Goal: Task Accomplishment & Management: Complete application form

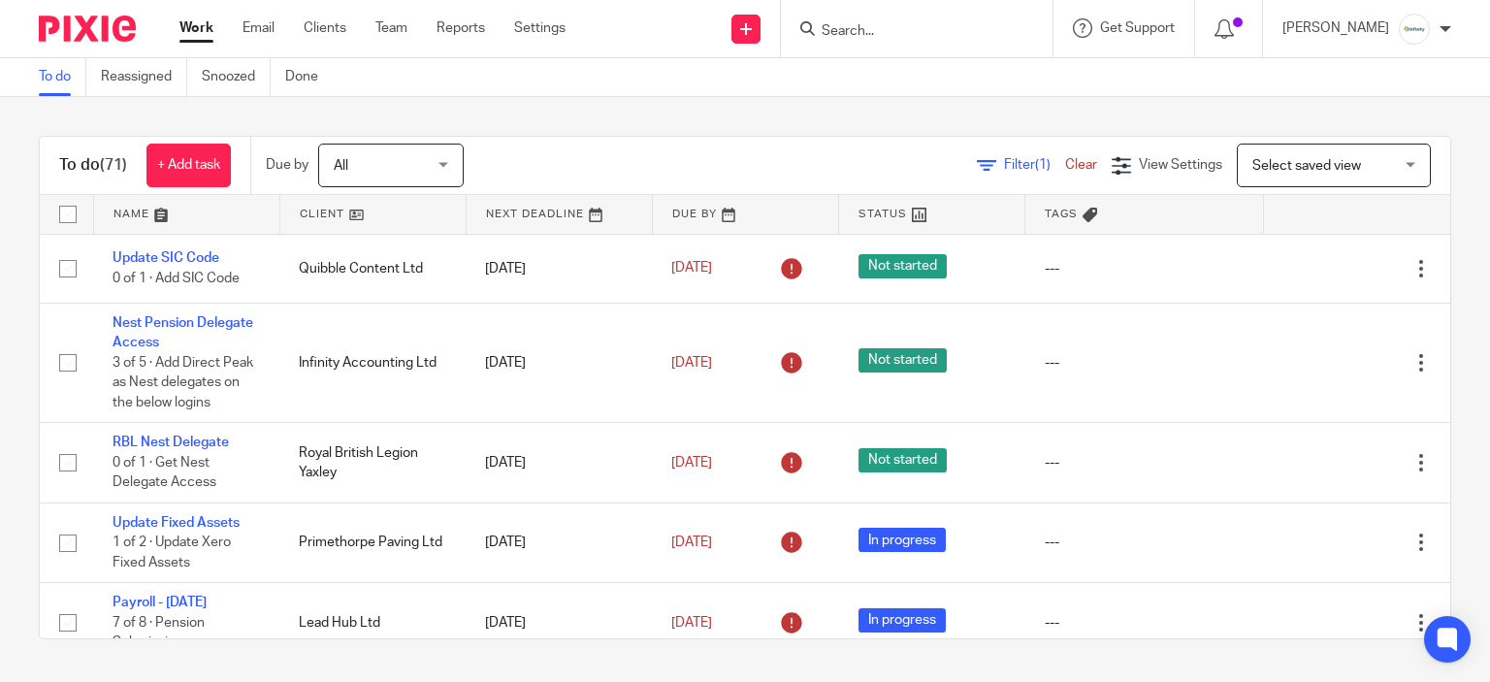
click at [878, 42] on div at bounding box center [917, 28] width 272 height 57
click at [884, 18] on form at bounding box center [922, 28] width 207 height 24
click at [892, 25] on input "Search" at bounding box center [906, 31] width 175 height 17
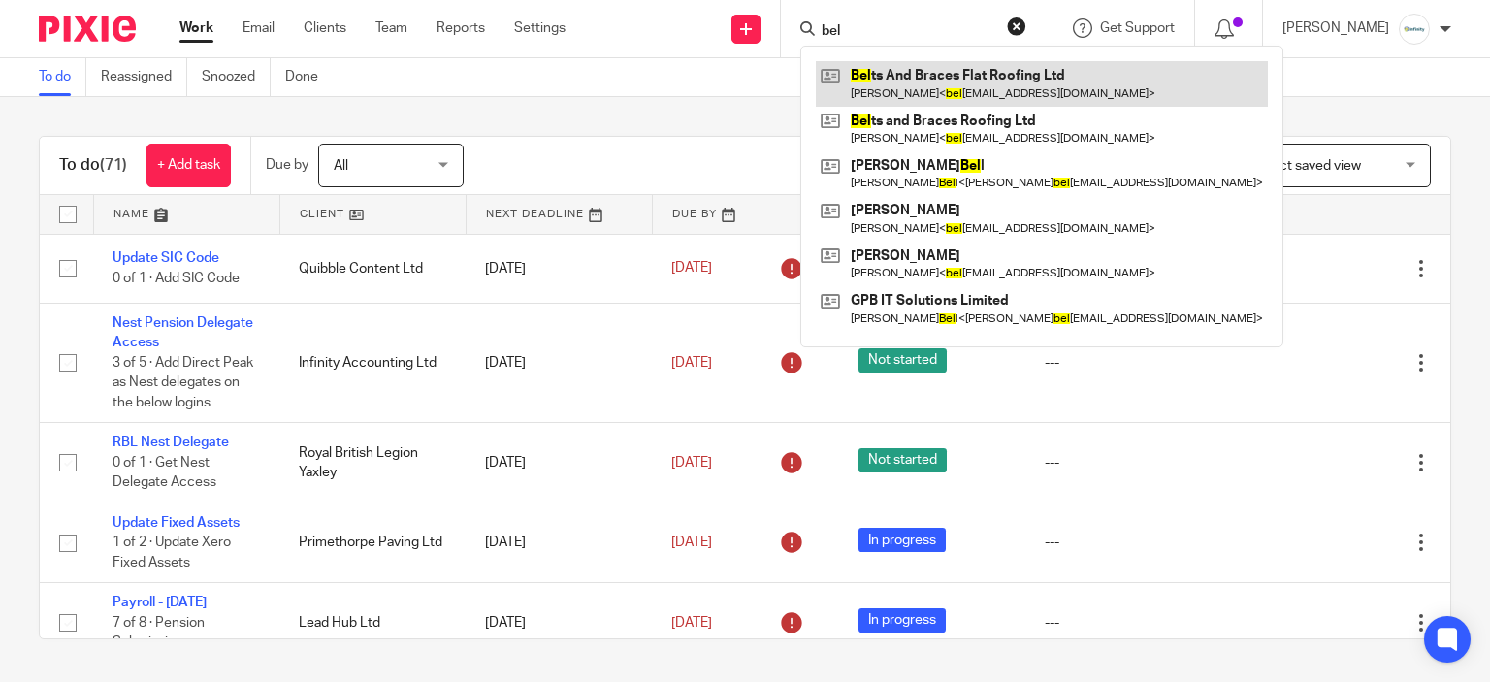
type input "bel"
click at [931, 77] on link at bounding box center [1042, 83] width 452 height 45
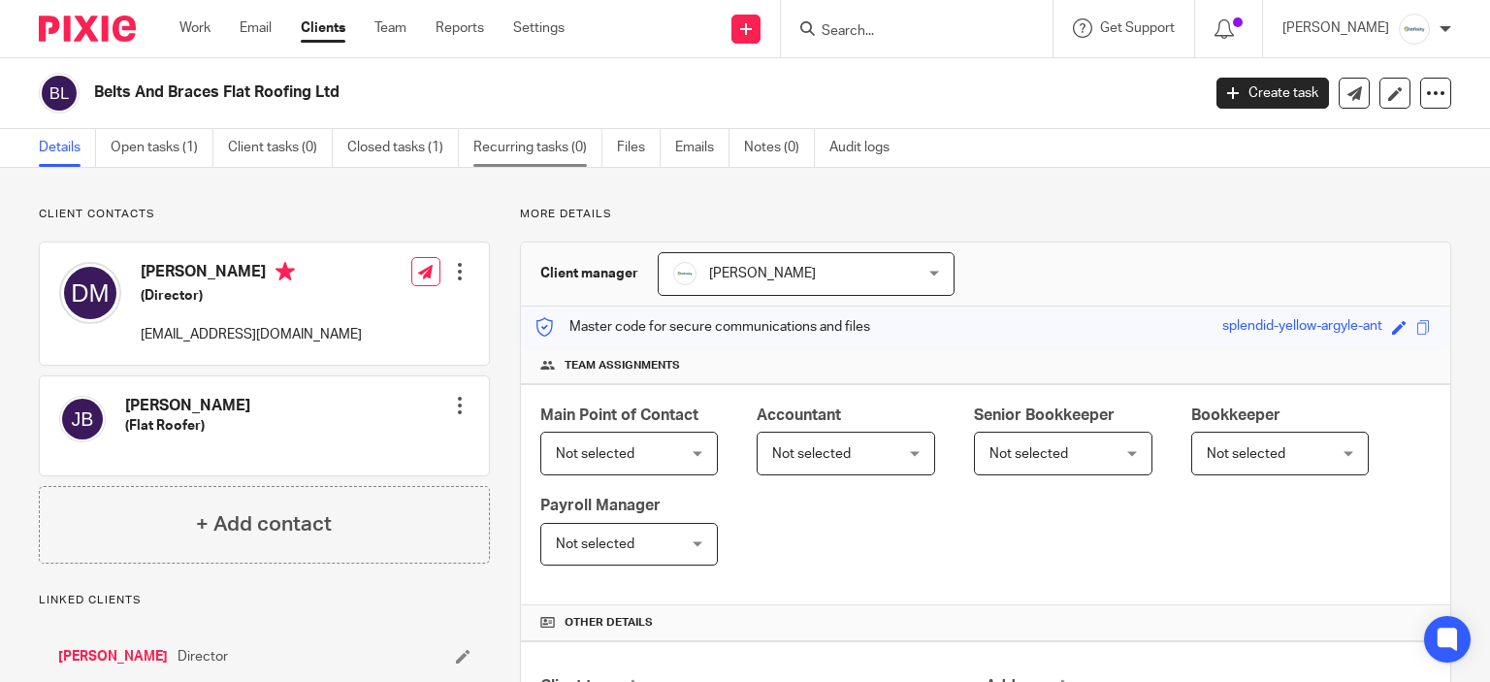
click at [537, 146] on link "Recurring tasks (0)" at bounding box center [537, 148] width 129 height 38
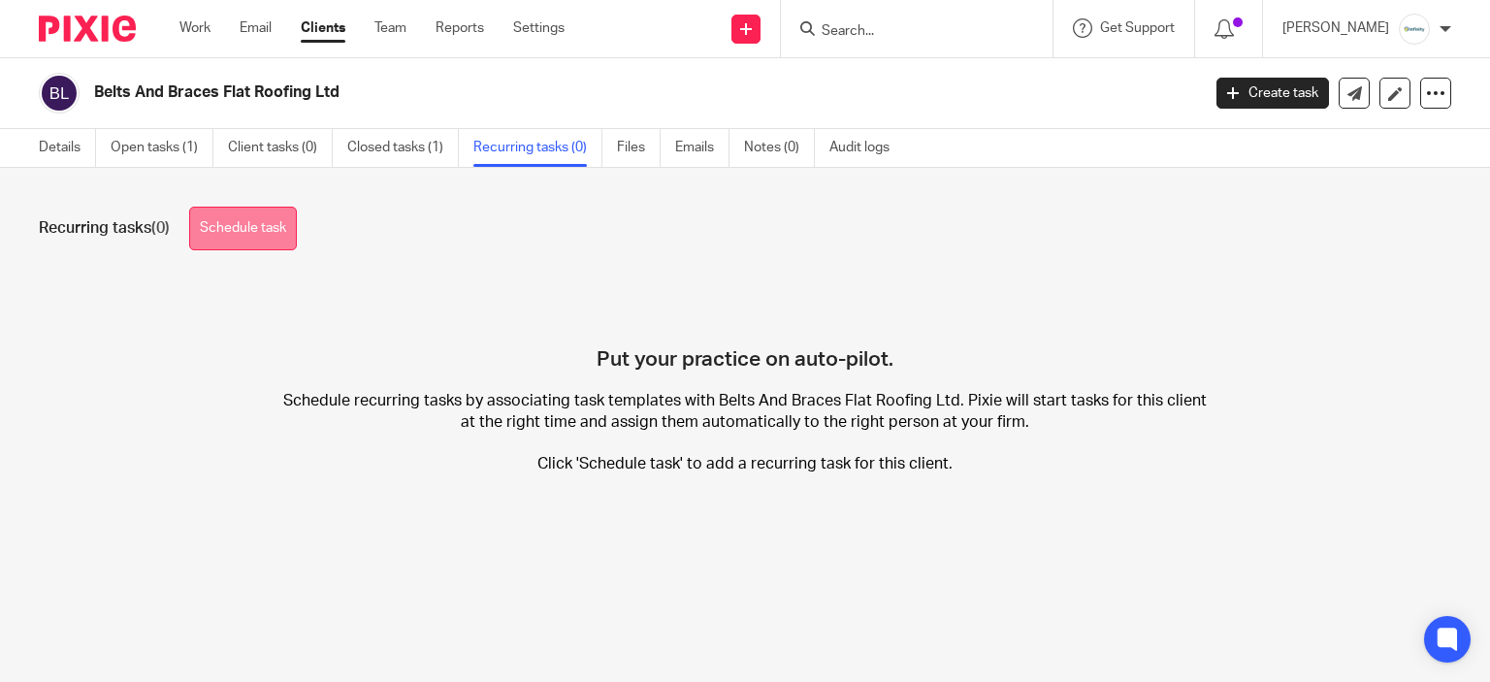
click at [233, 224] on link "Schedule task" at bounding box center [243, 229] width 108 height 44
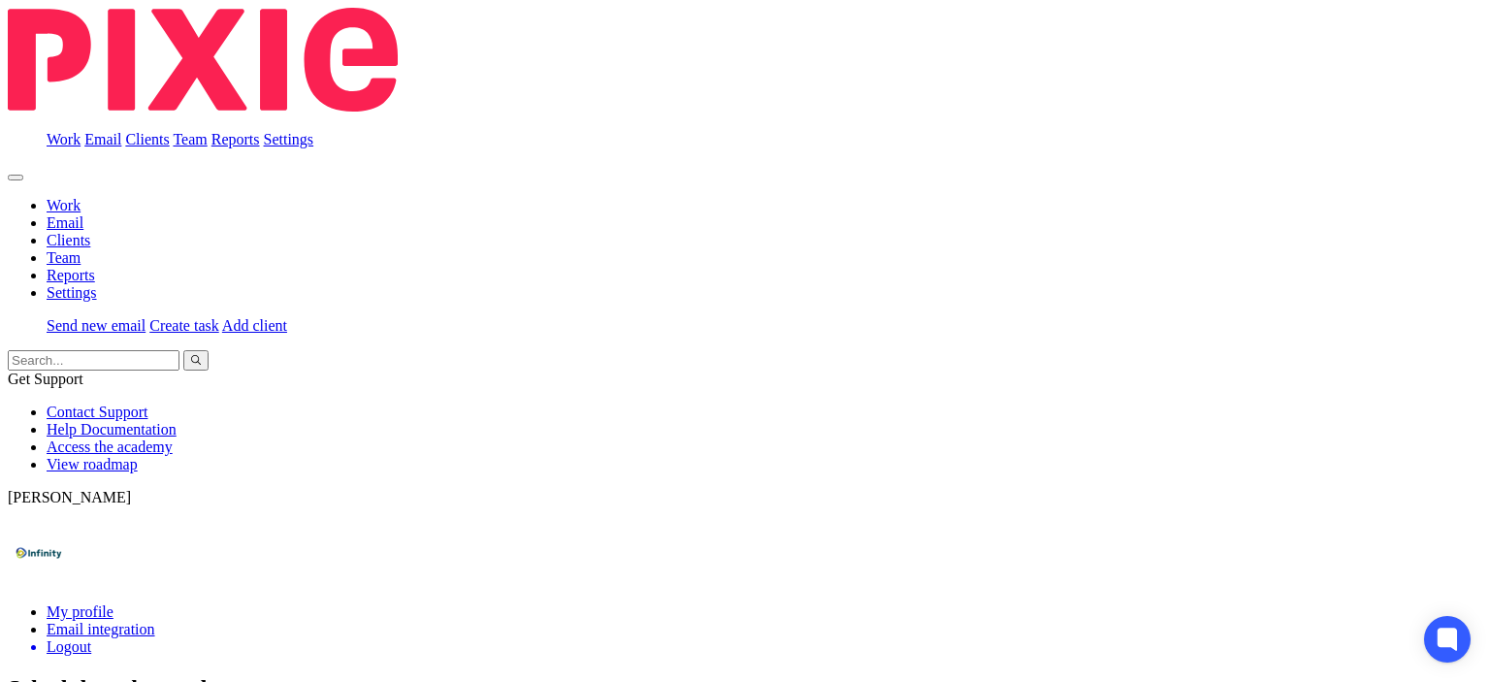
click at [828, 104] on input "text" at bounding box center [916, 109] width 612 height 21
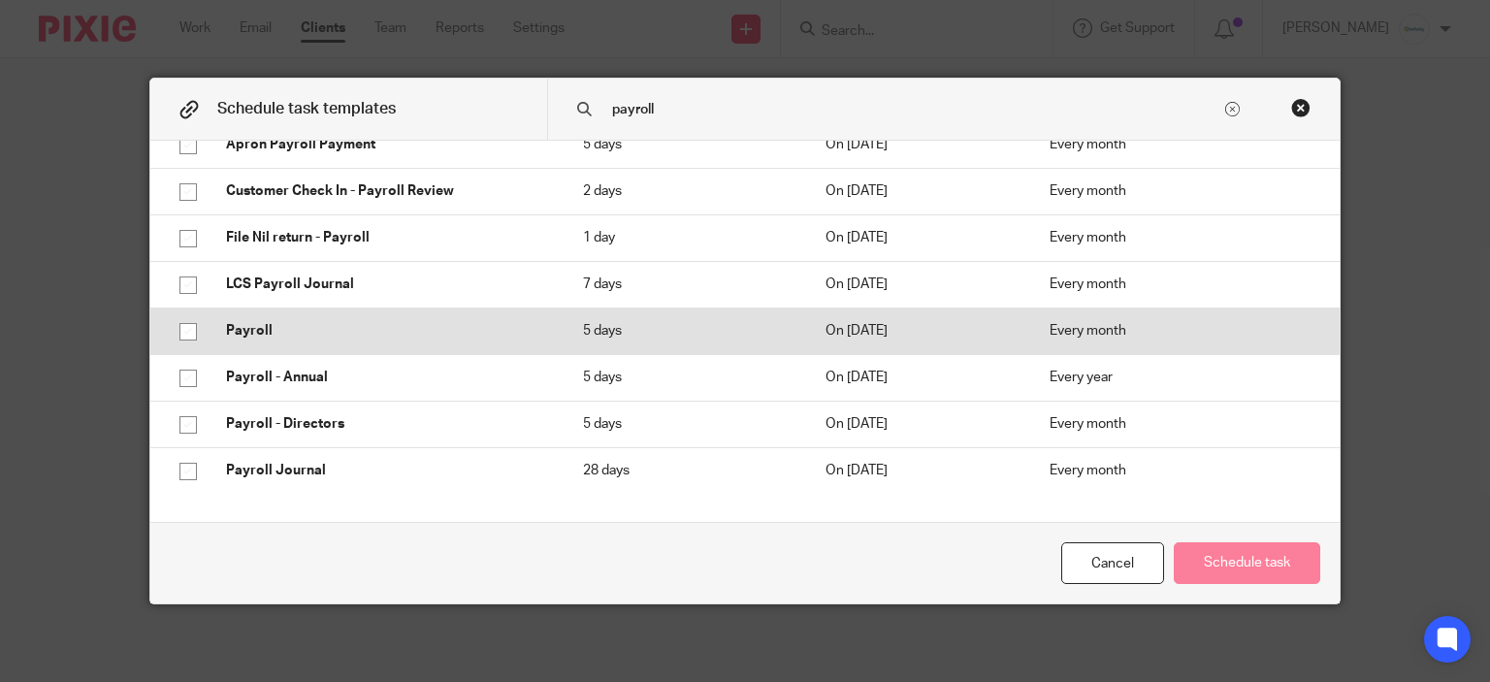
scroll to position [291, 0]
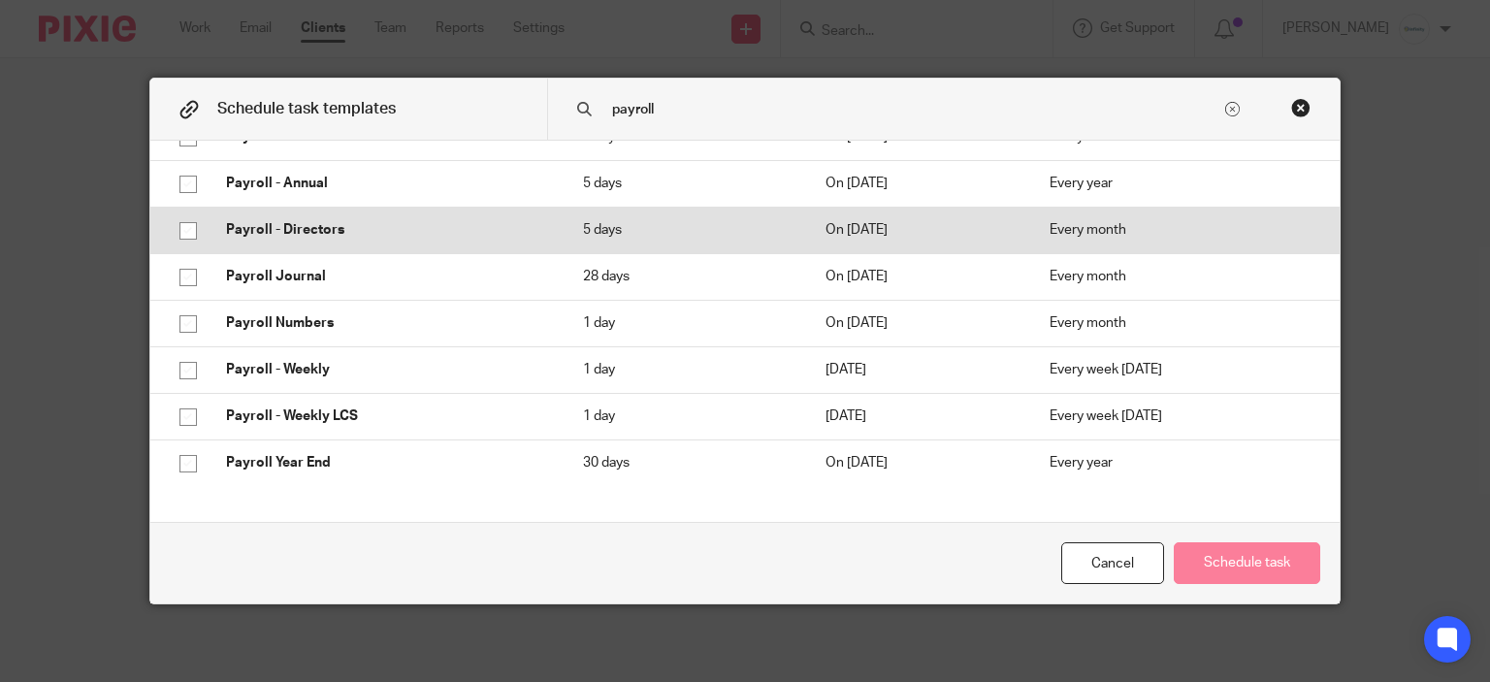
type input "payroll"
click at [274, 224] on p "Payroll - Directors" at bounding box center [385, 229] width 318 height 19
checkbox input "true"
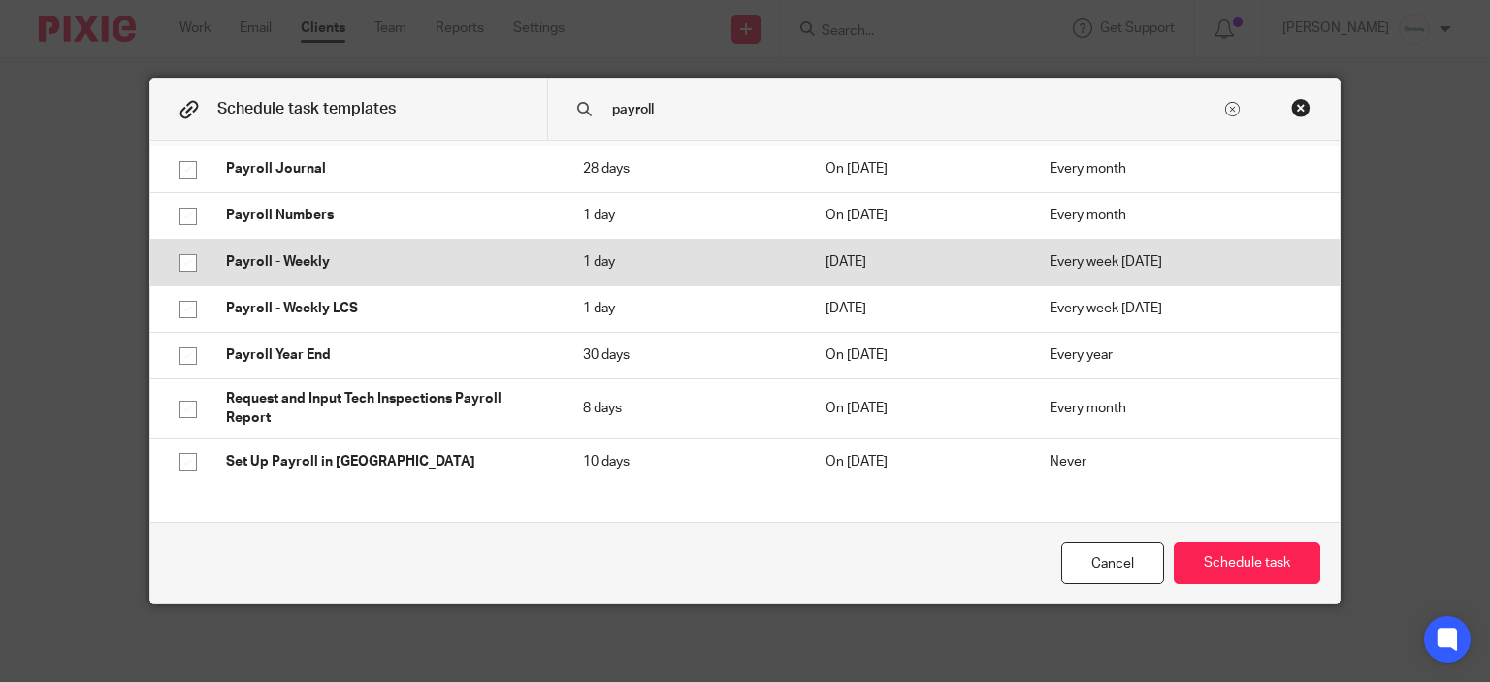
scroll to position [401, 0]
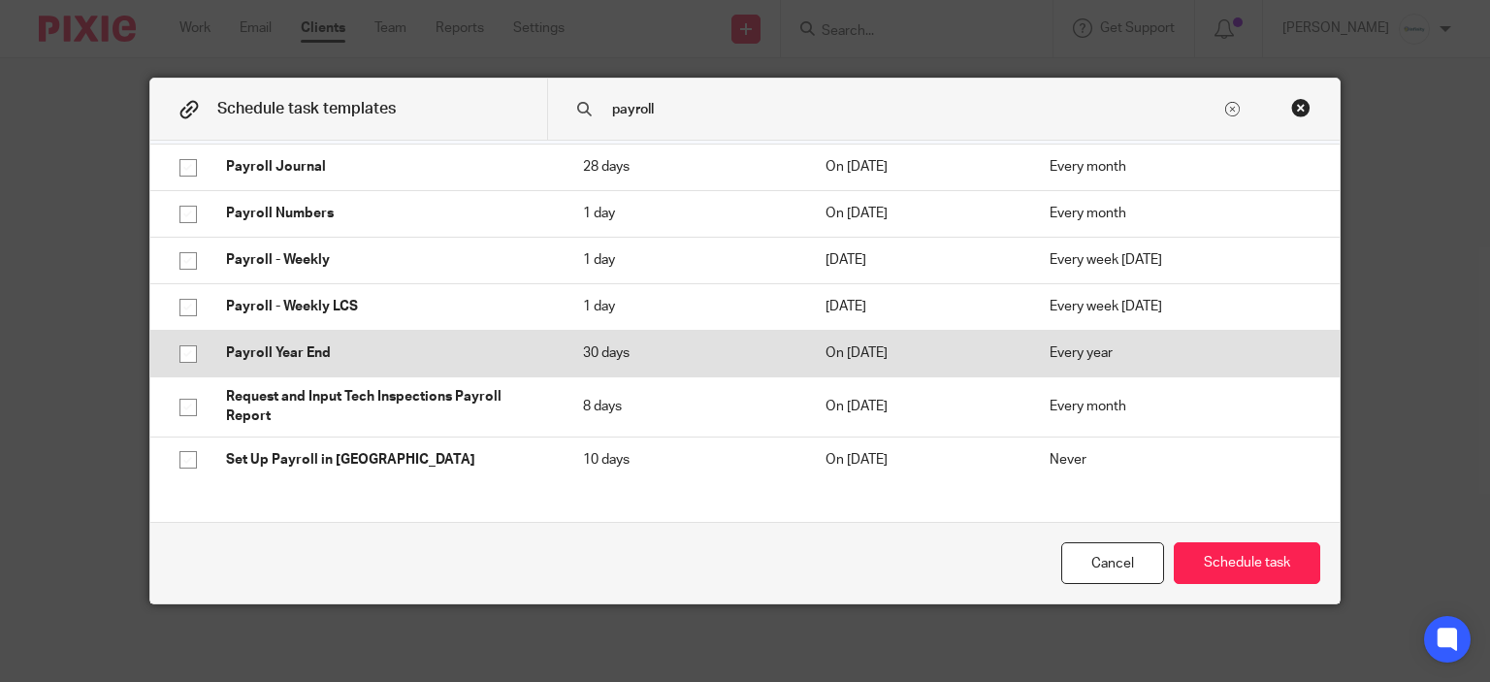
click at [435, 359] on p "Payroll Year End" at bounding box center [385, 352] width 318 height 19
checkbox input "true"
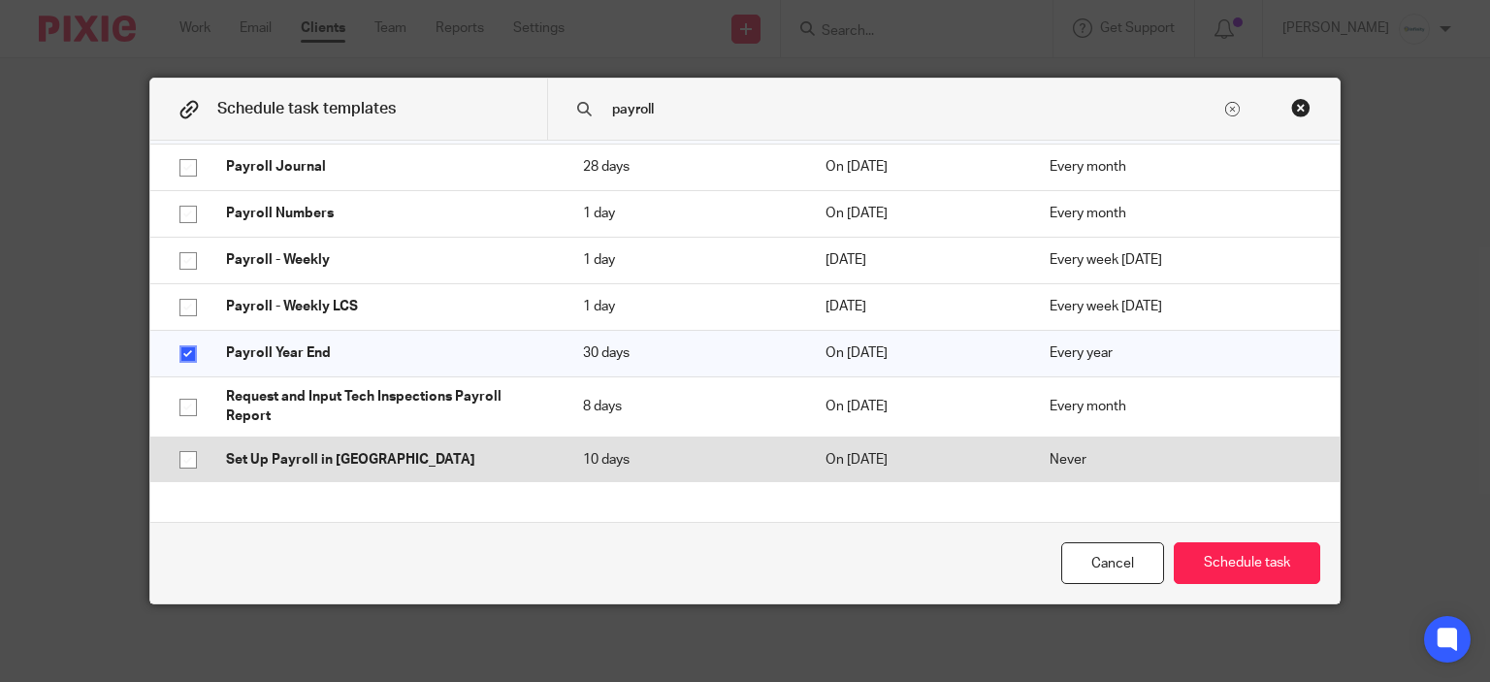
click at [625, 465] on p "10 days" at bounding box center [685, 459] width 204 height 19
checkbox input "true"
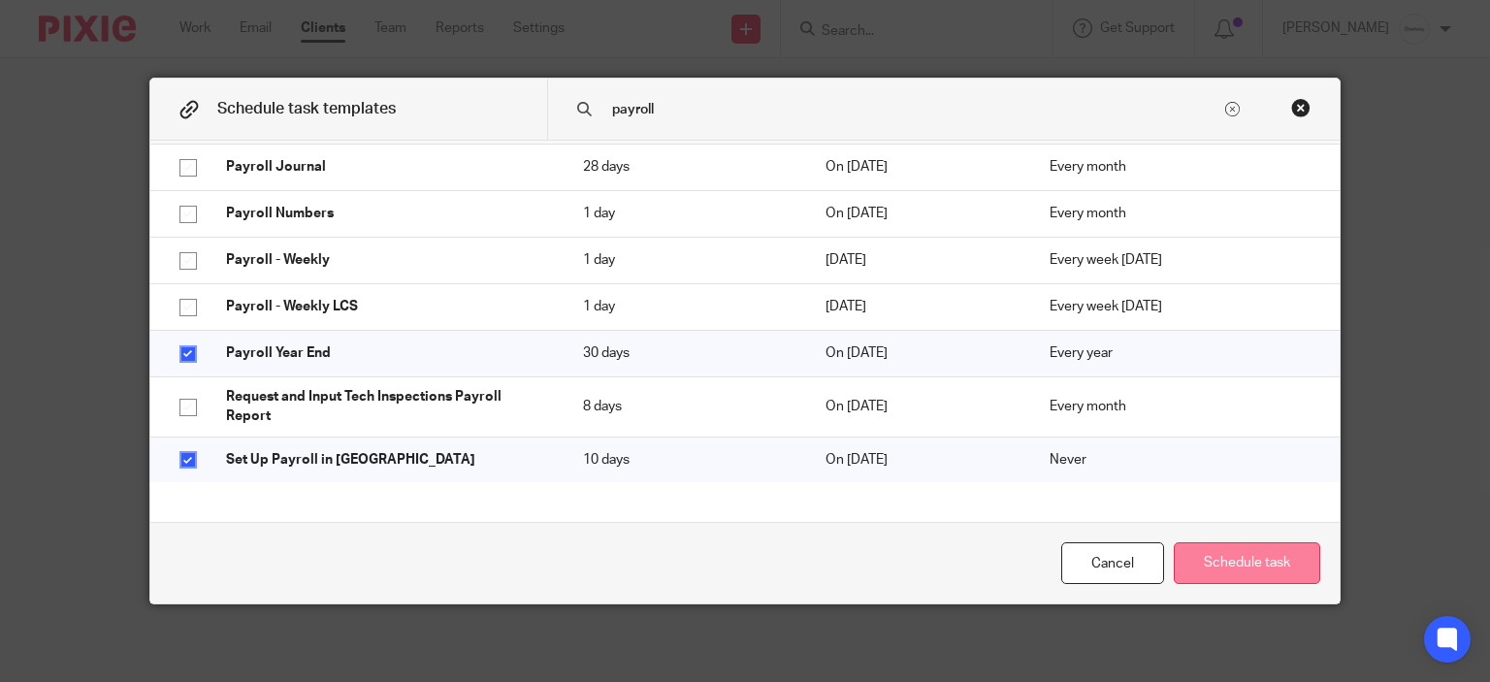
click at [1213, 561] on button "Schedule task" at bounding box center [1246, 563] width 146 height 42
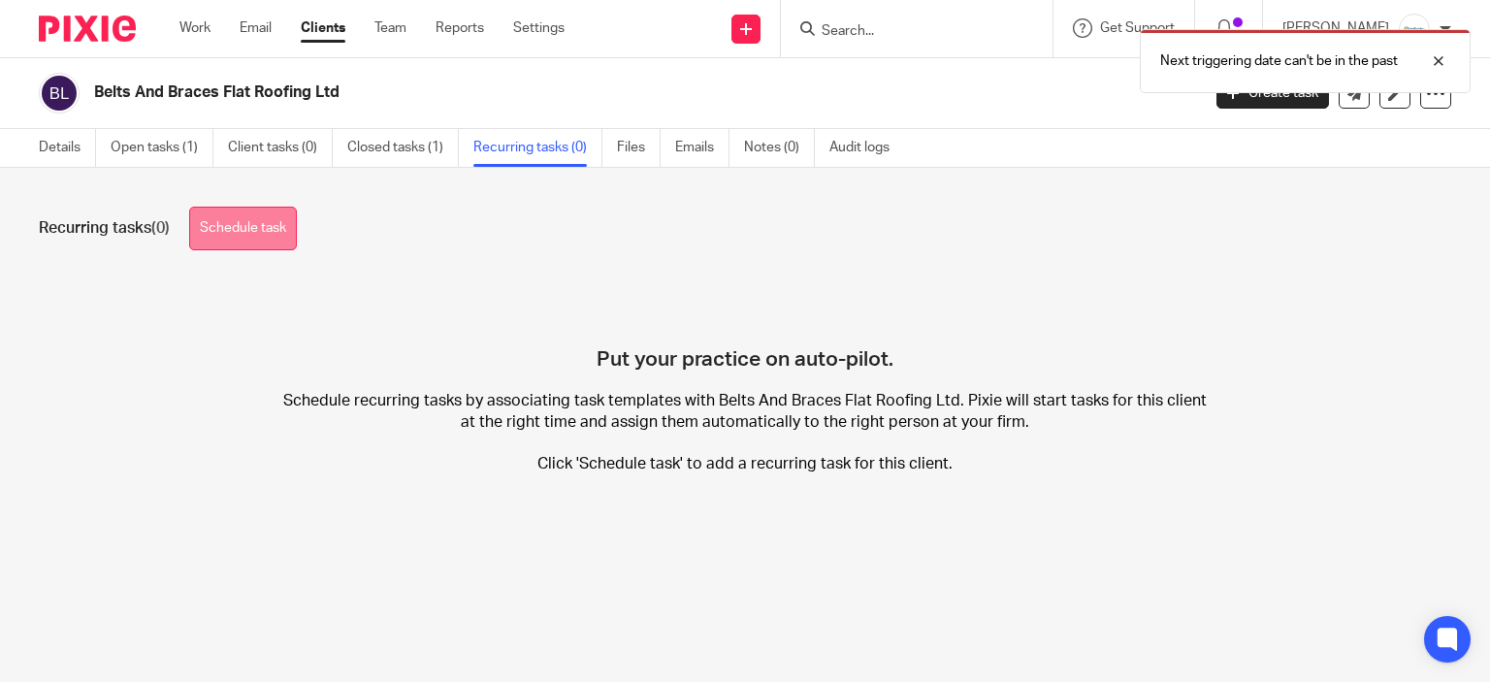
click at [245, 240] on link "Schedule task" at bounding box center [243, 229] width 108 height 44
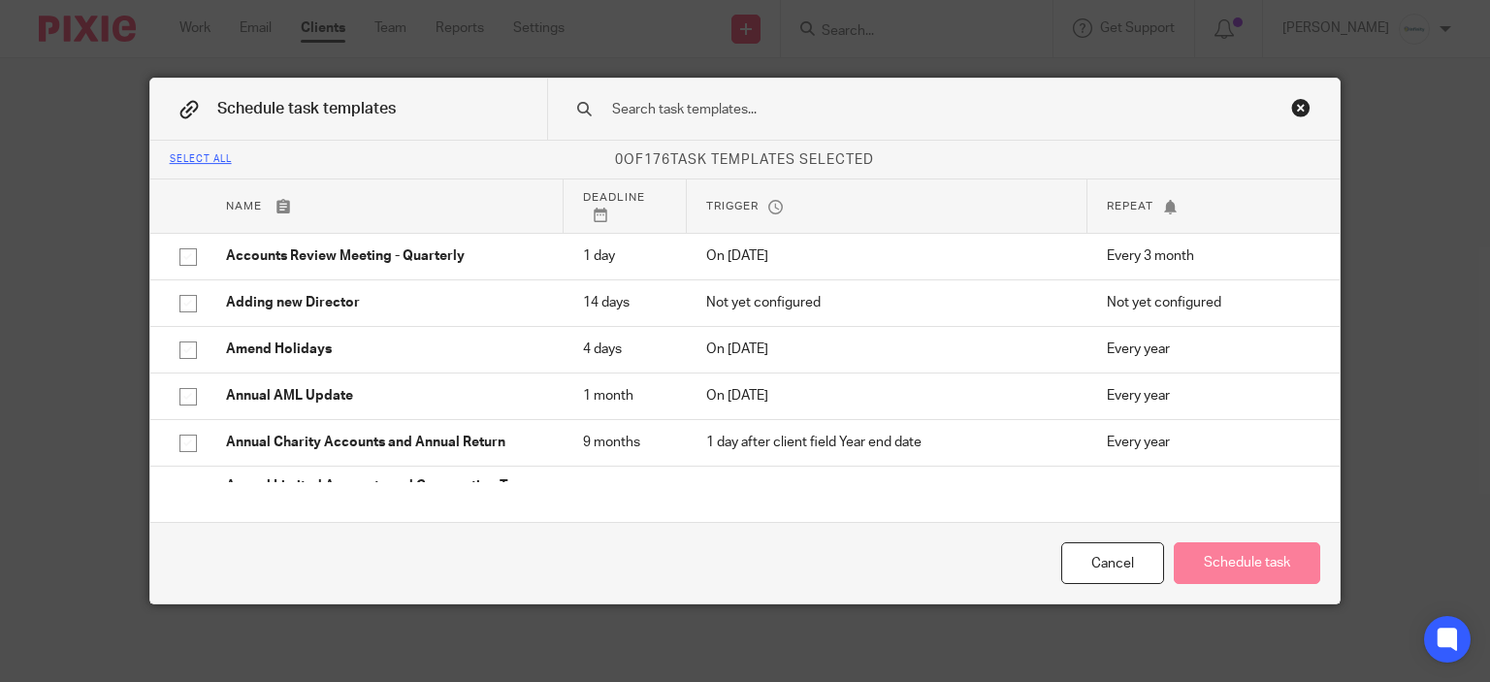
click at [849, 119] on div at bounding box center [943, 109] width 793 height 61
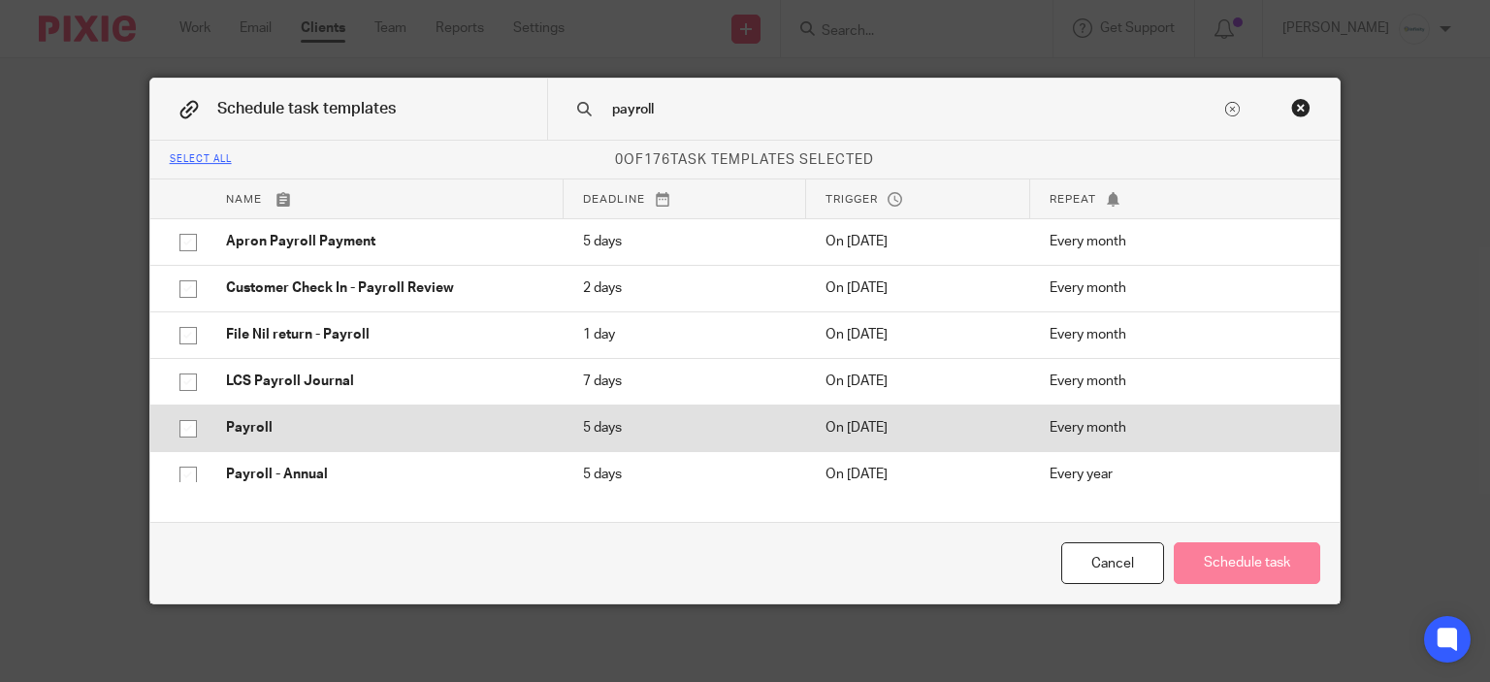
type input "payroll"
click at [279, 433] on p "Payroll" at bounding box center [385, 427] width 318 height 19
click at [280, 427] on p "Payroll" at bounding box center [385, 427] width 318 height 19
checkbox input "false"
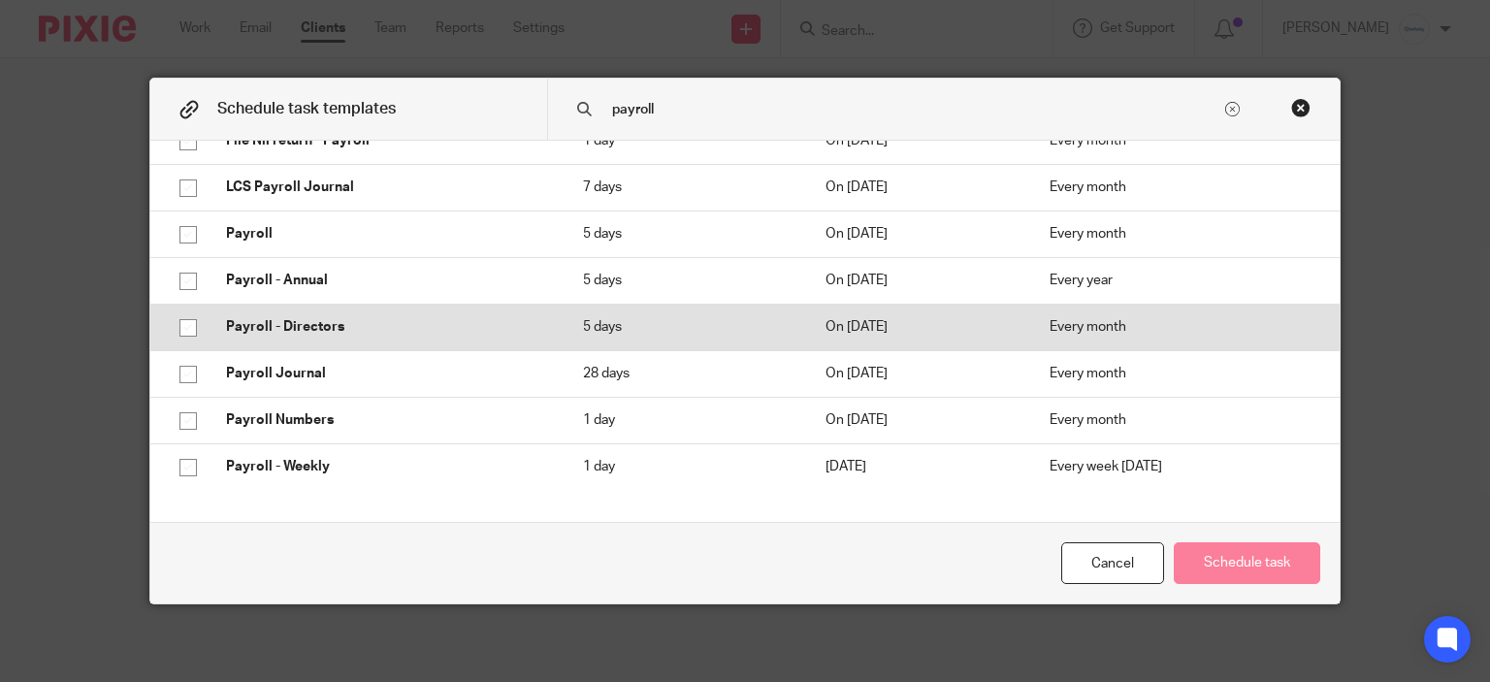
click at [366, 317] on p "Payroll - Directors" at bounding box center [385, 326] width 318 height 19
checkbox input "true"
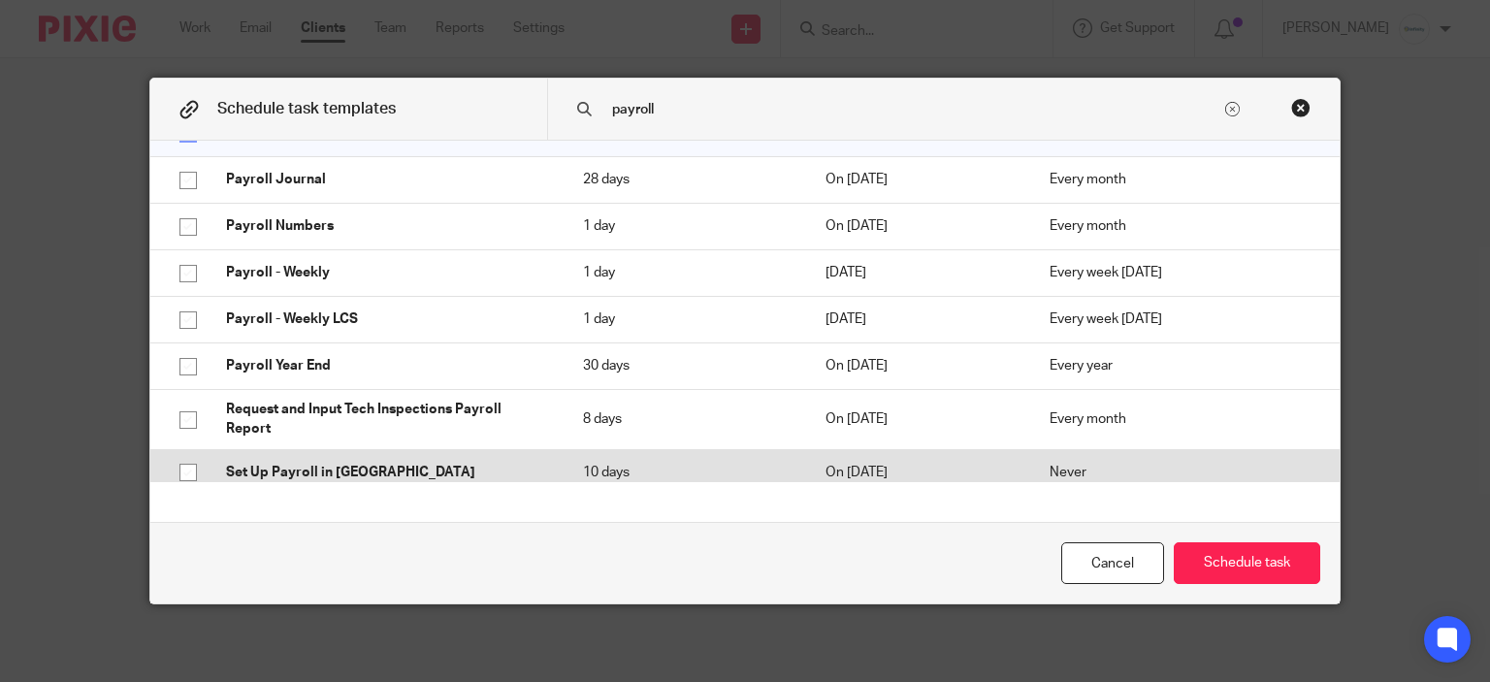
scroll to position [401, 0]
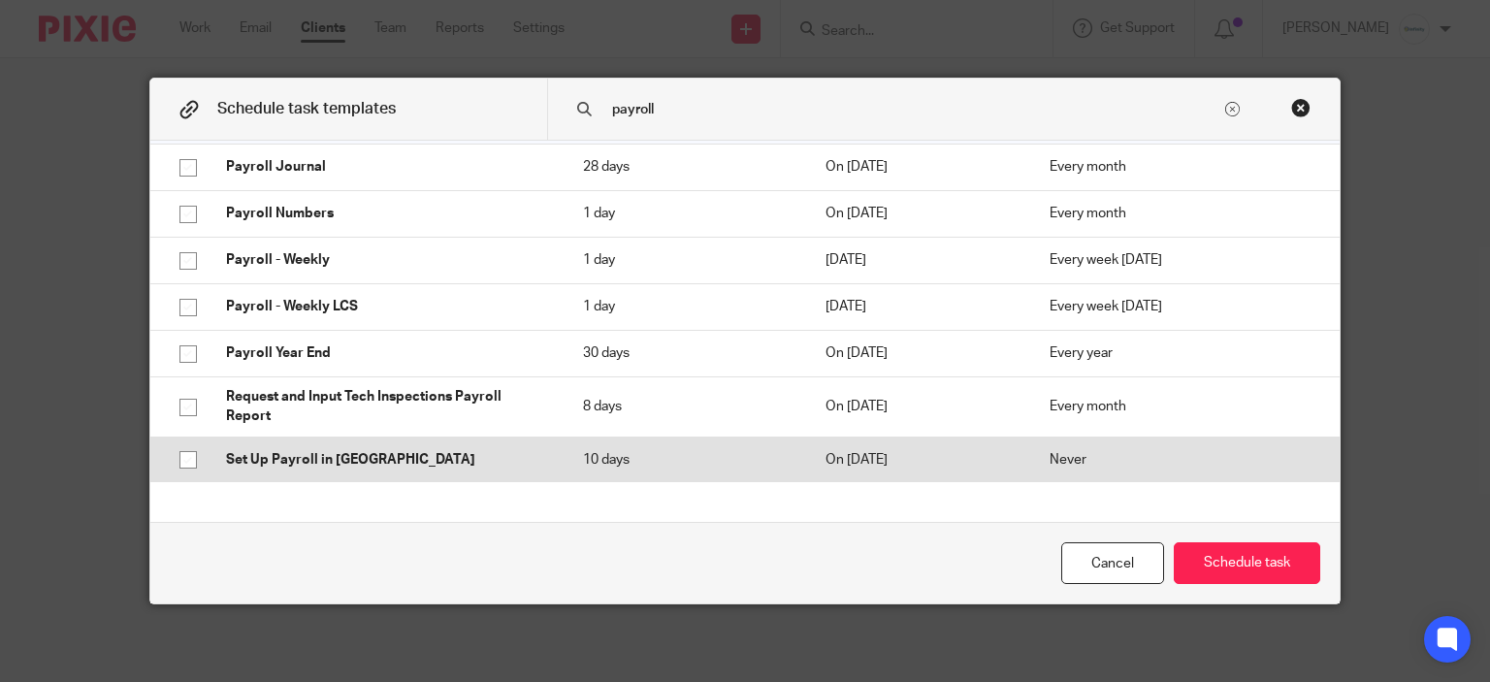
click at [407, 460] on p "Set Up Payroll in Brightpay" at bounding box center [385, 459] width 318 height 19
click at [395, 450] on p "Set Up Payroll in Brightpay" at bounding box center [385, 459] width 318 height 19
checkbox input "false"
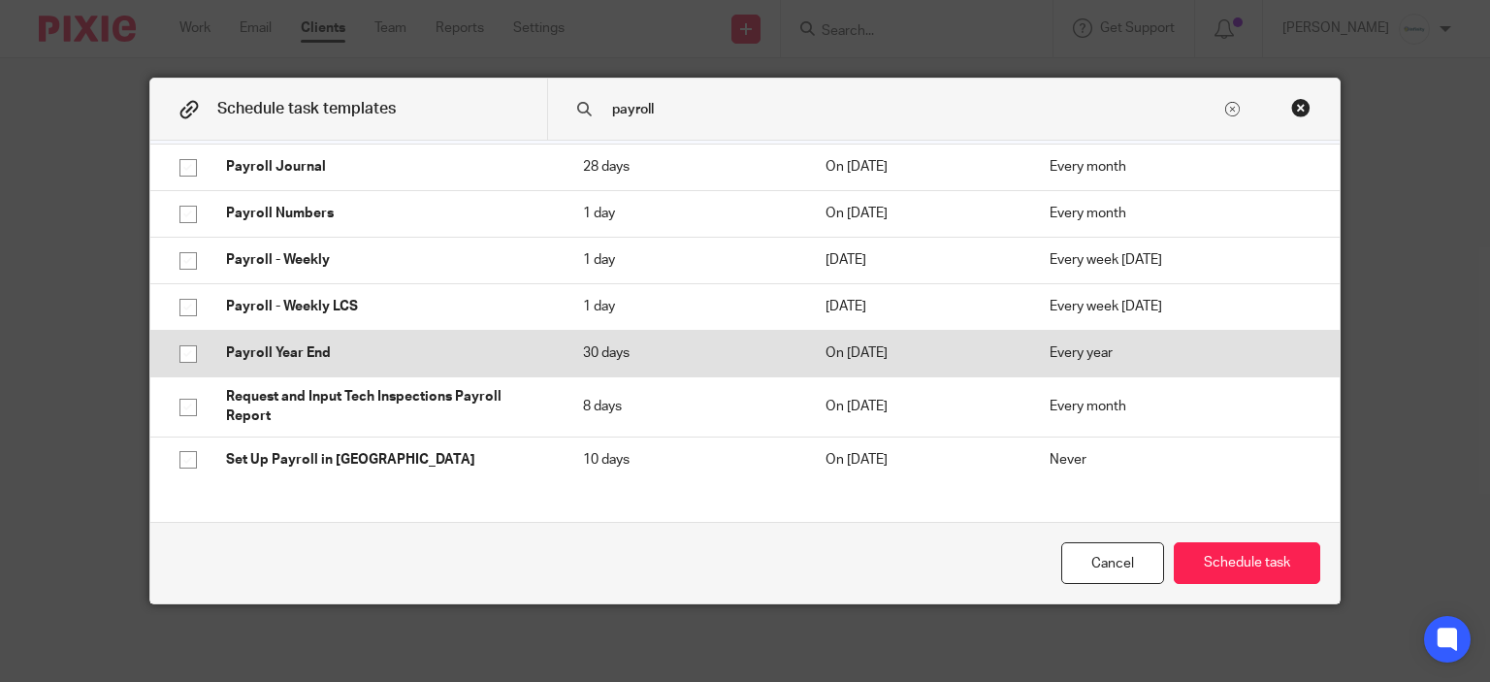
click at [384, 360] on p "Payroll Year End" at bounding box center [385, 352] width 318 height 19
checkbox input "true"
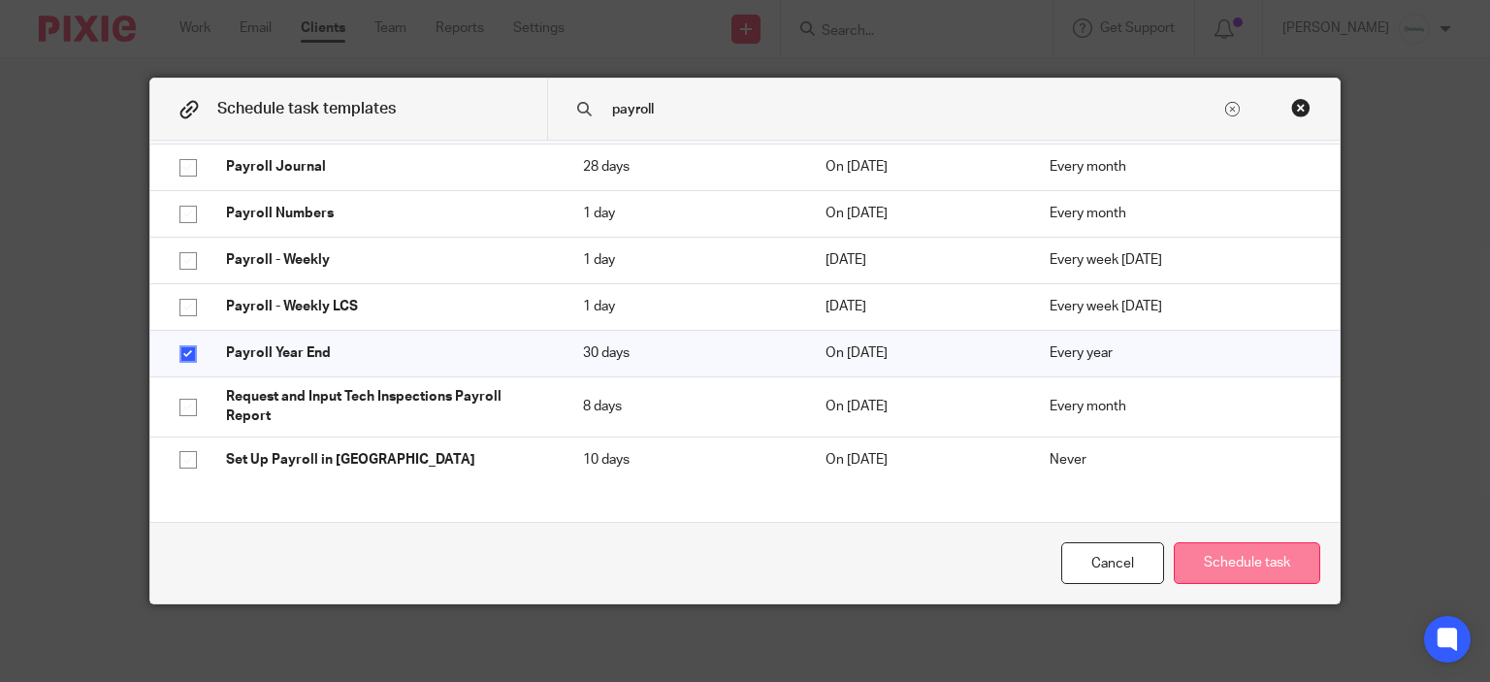
click at [1265, 550] on button "Schedule task" at bounding box center [1246, 563] width 146 height 42
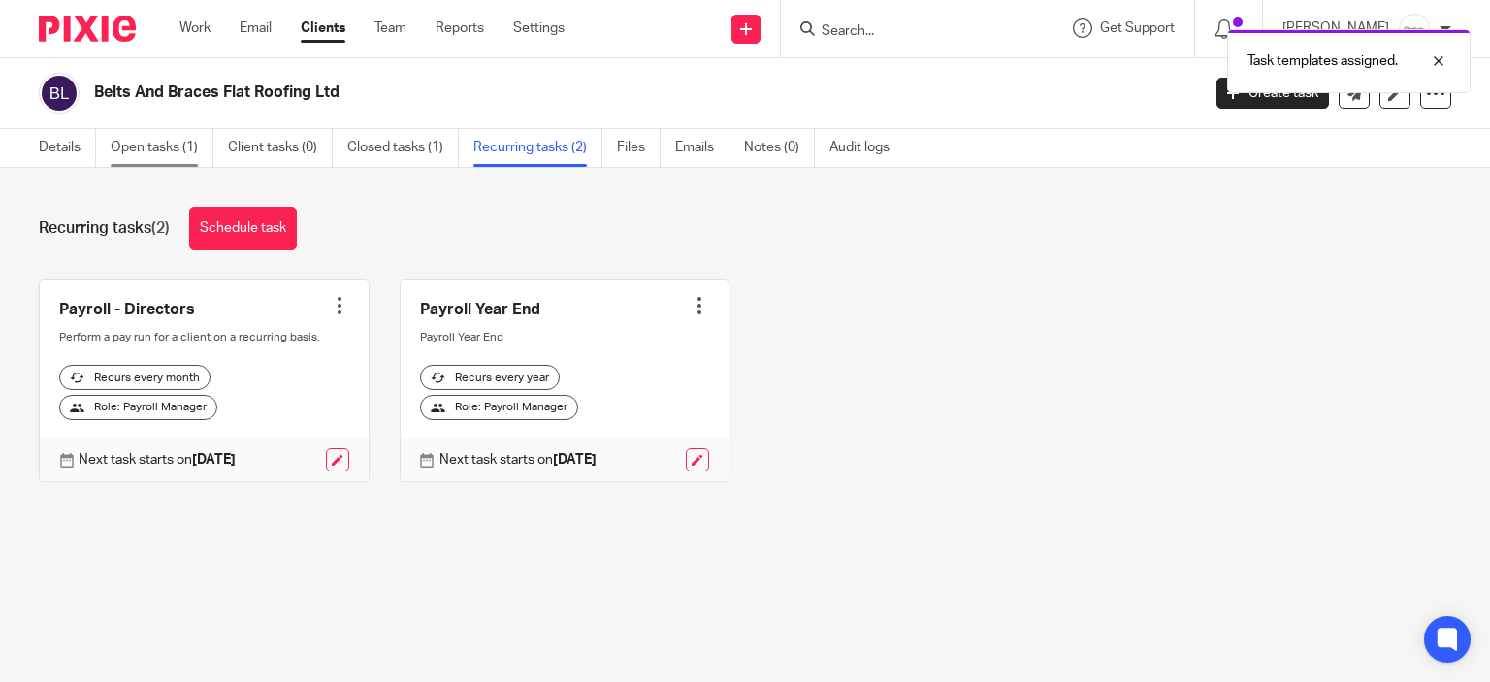
click at [170, 150] on link "Open tasks (1)" at bounding box center [162, 148] width 103 height 38
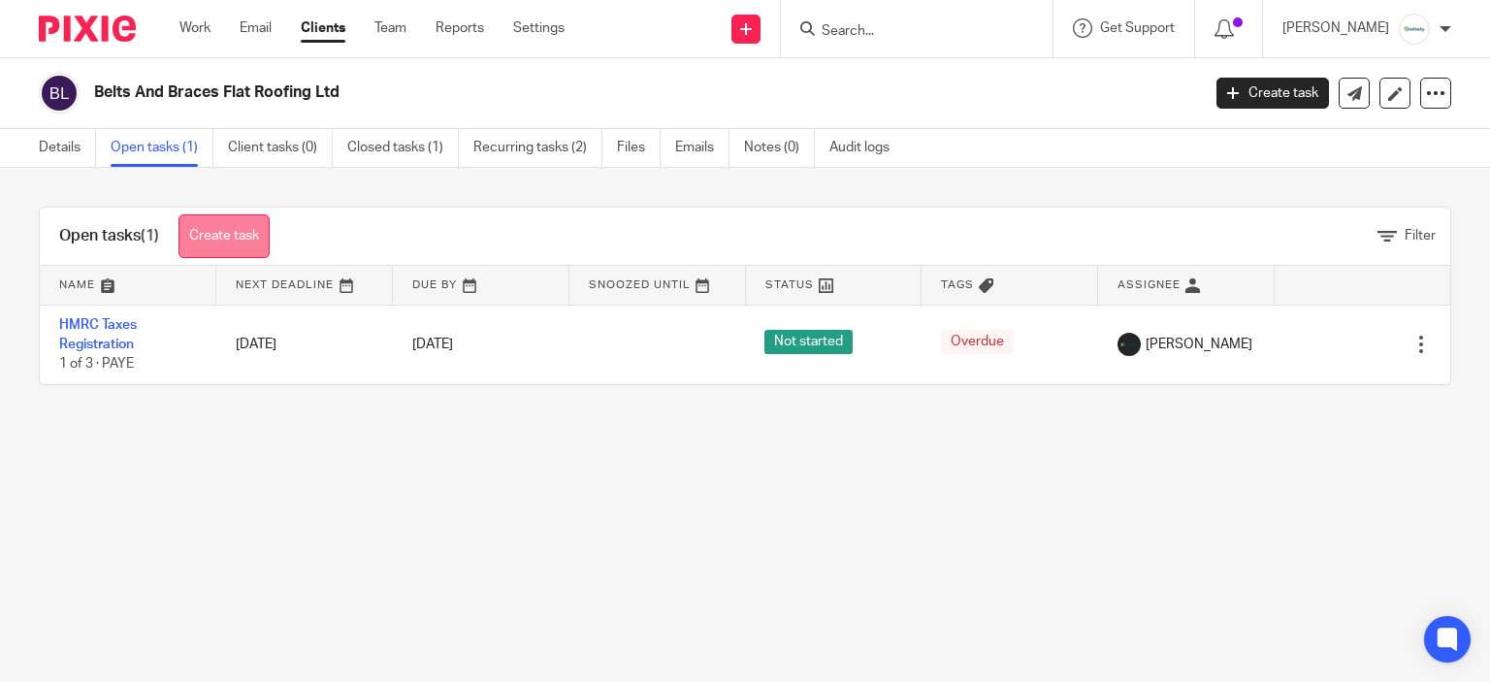
click at [236, 225] on link "Create task" at bounding box center [223, 236] width 91 height 44
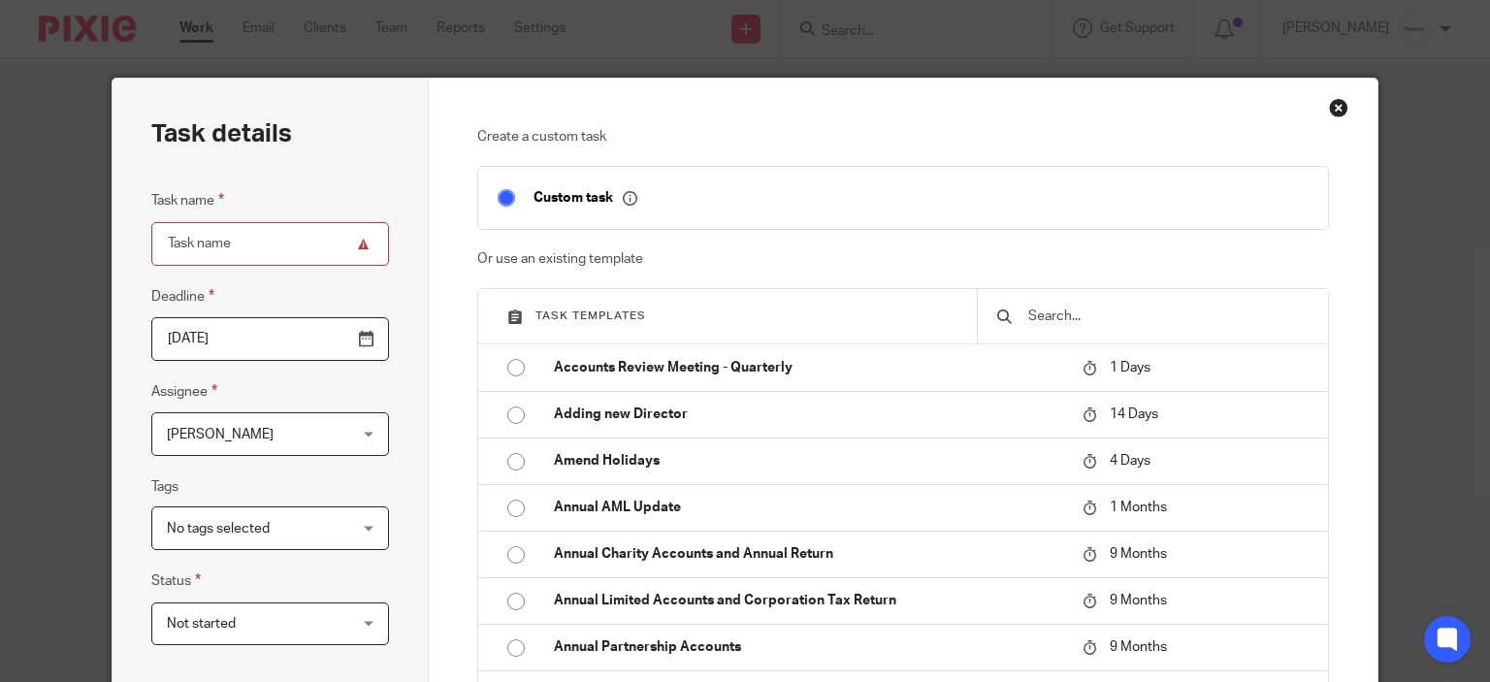
drag, startPoint x: 1130, startPoint y: 335, endPoint x: 1117, endPoint y: 321, distance: 18.5
click at [1129, 333] on div at bounding box center [1152, 316] width 351 height 54
click at [1117, 321] on input "text" at bounding box center [1167, 315] width 282 height 21
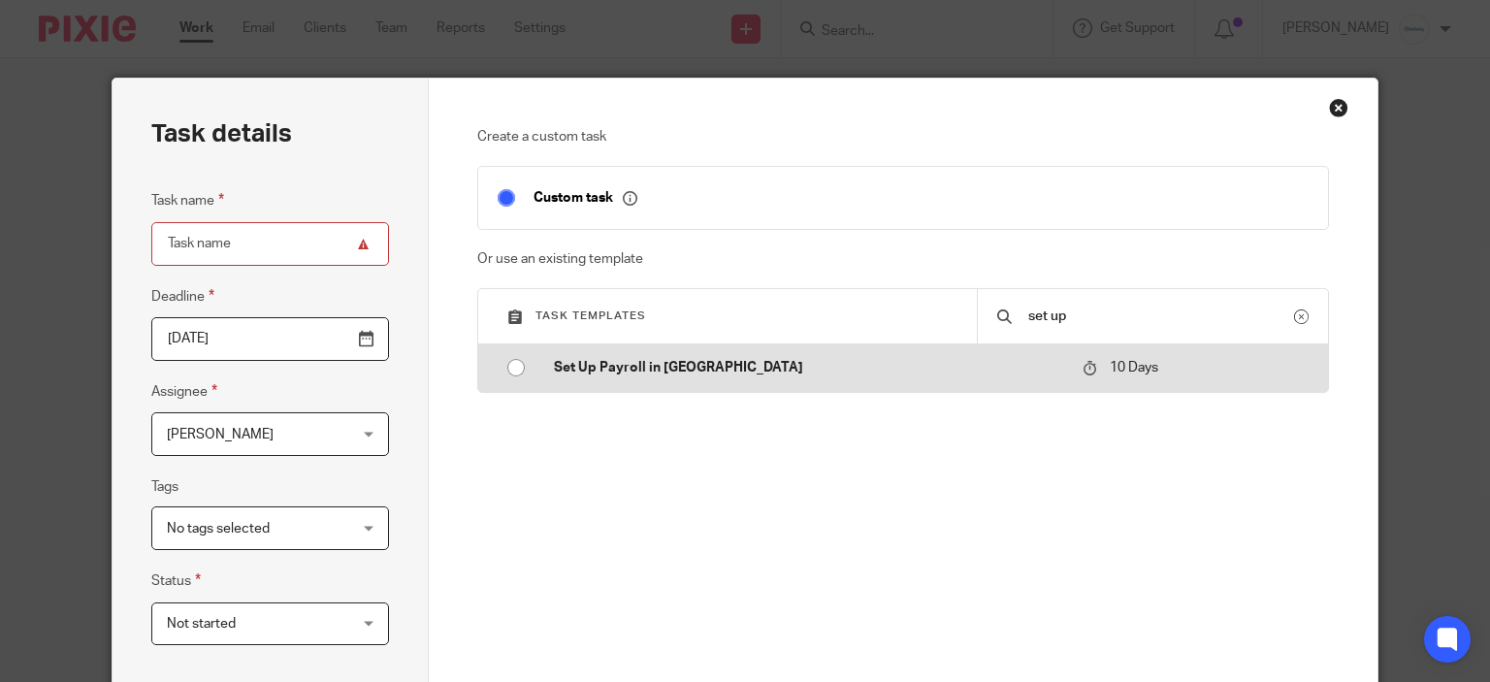
type input "set up"
click at [815, 375] on p "Set Up Payroll in [GEOGRAPHIC_DATA]" at bounding box center [808, 367] width 509 height 19
type input "2025-09-27"
type input "Set Up Payroll in [GEOGRAPHIC_DATA]"
checkbox input "false"
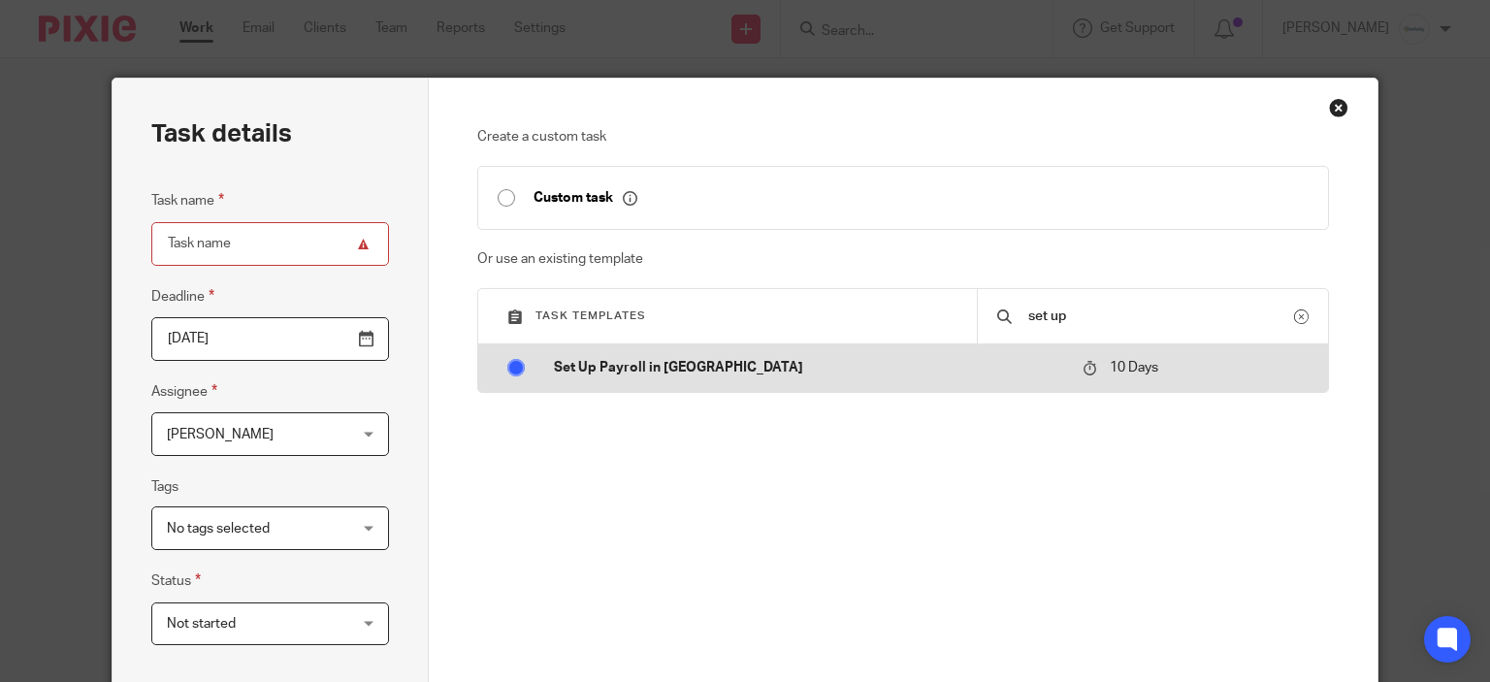
radio input "true"
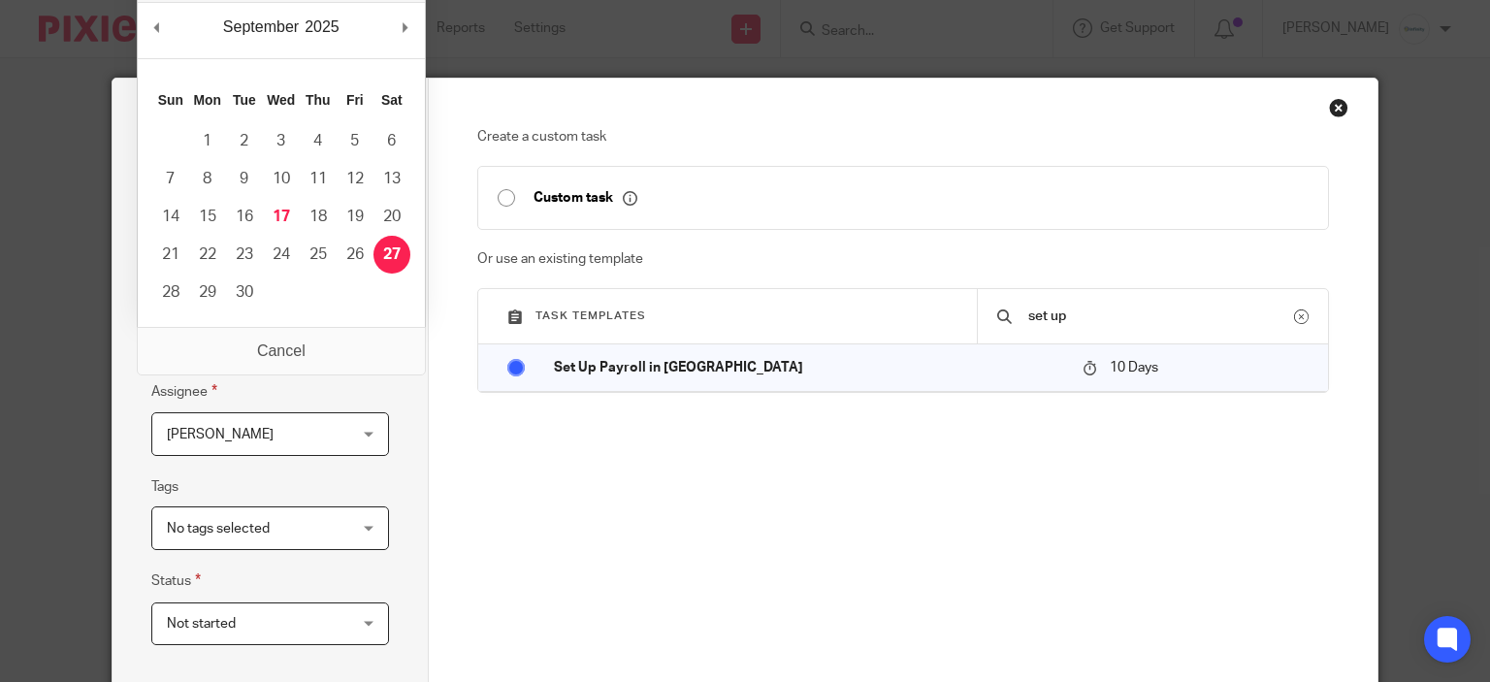
click at [306, 337] on input "2025-09-27" at bounding box center [270, 339] width 238 height 44
type input "2025-09-30"
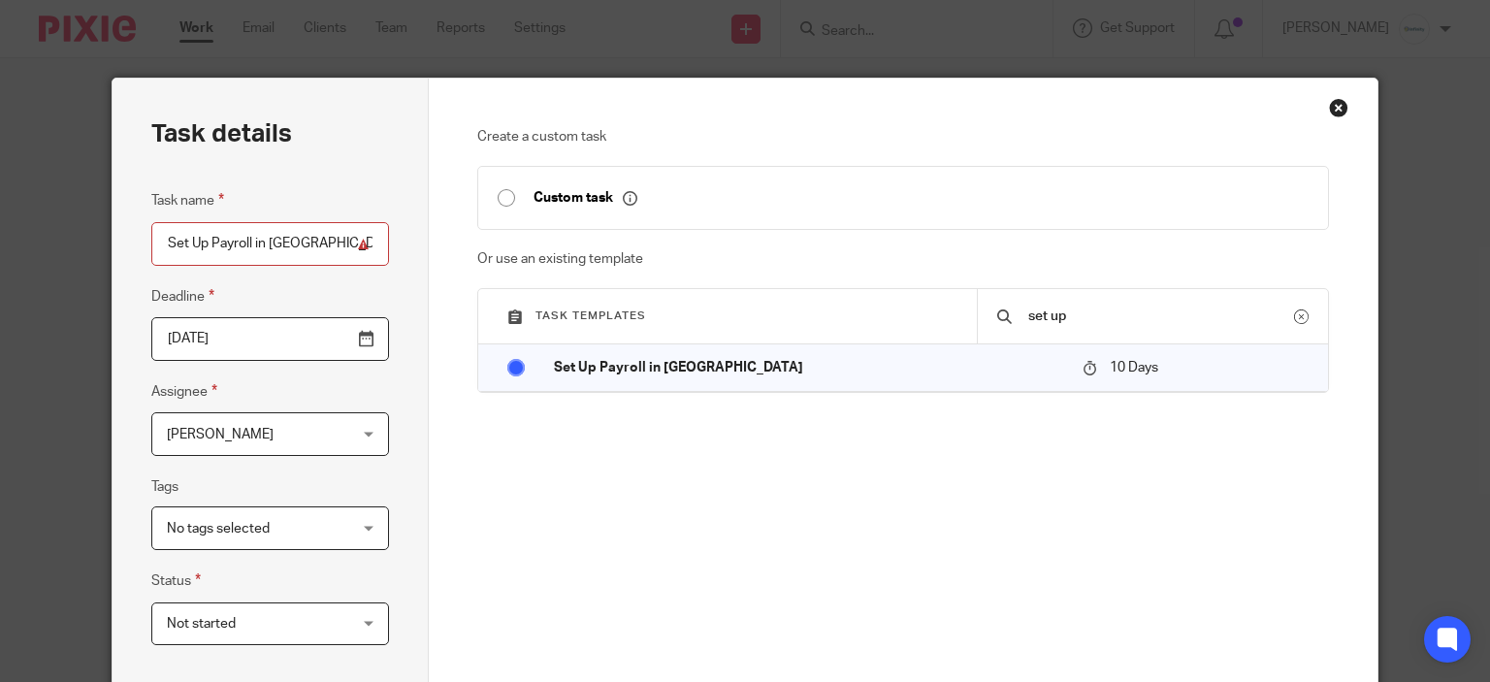
scroll to position [194, 0]
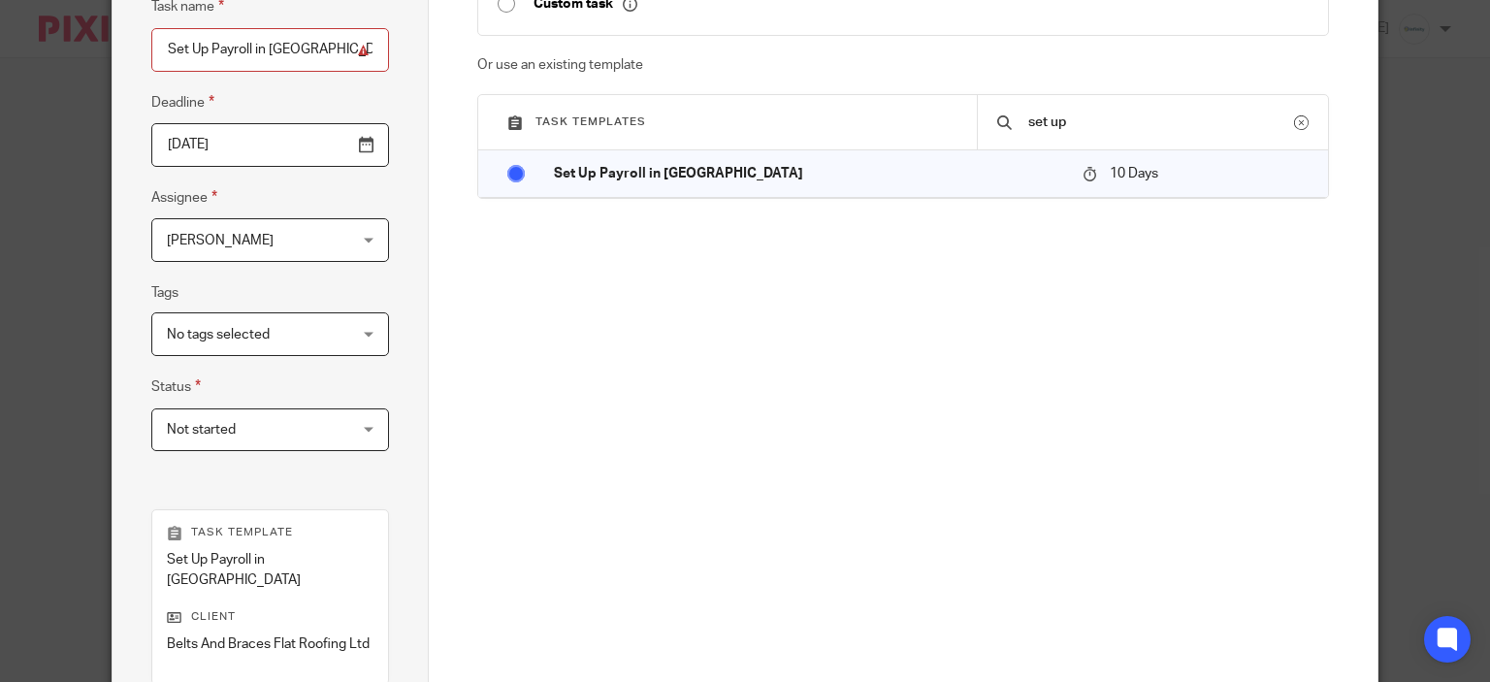
click at [321, 29] on input "Set Up Payroll in [GEOGRAPHIC_DATA]" at bounding box center [270, 50] width 238 height 44
click at [357, 61] on input "Set Up Payroll in [GEOGRAPHIC_DATA]" at bounding box center [270, 50] width 238 height 44
click at [358, 48] on input "Set Up Payroll in Brightpay" at bounding box center [270, 50] width 238 height 44
click at [305, 241] on span "[PERSON_NAME]" at bounding box center [255, 239] width 177 height 41
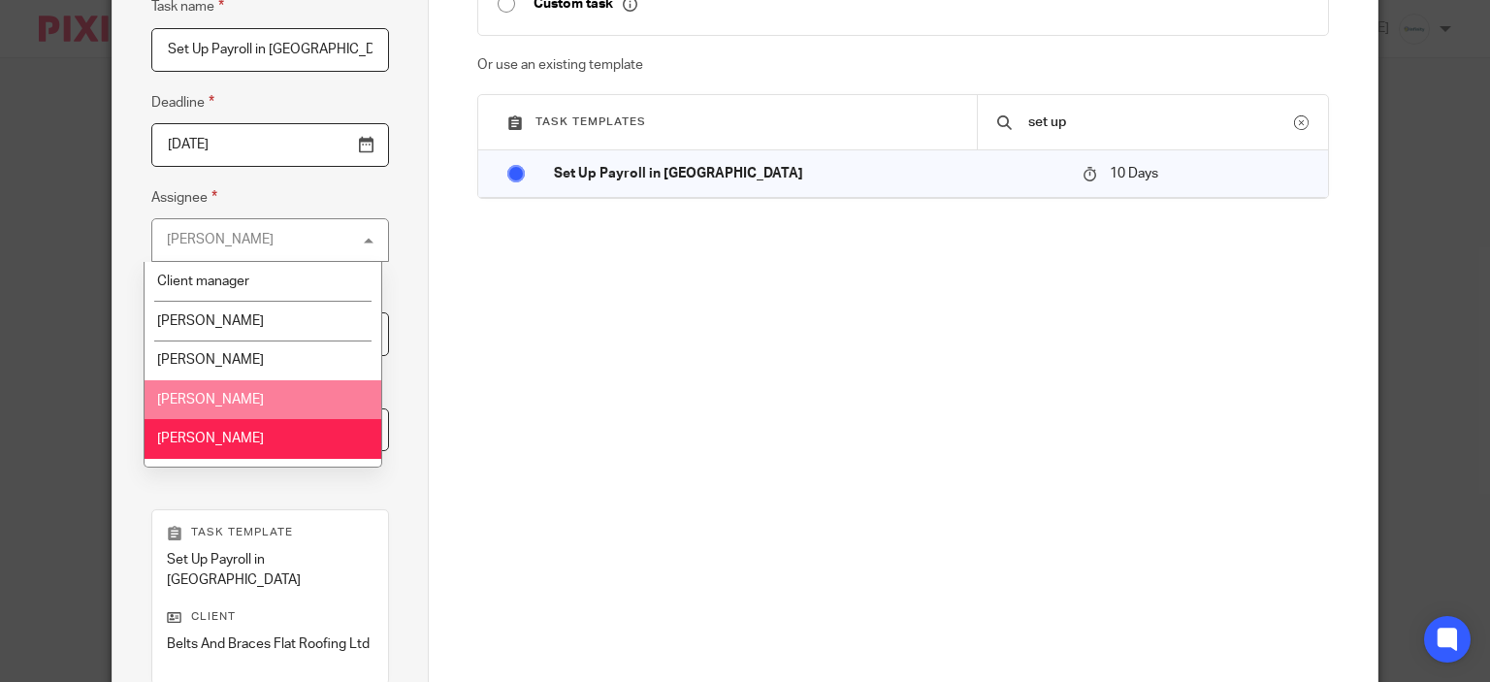
click at [291, 386] on li "Eve Parker" at bounding box center [262, 400] width 236 height 40
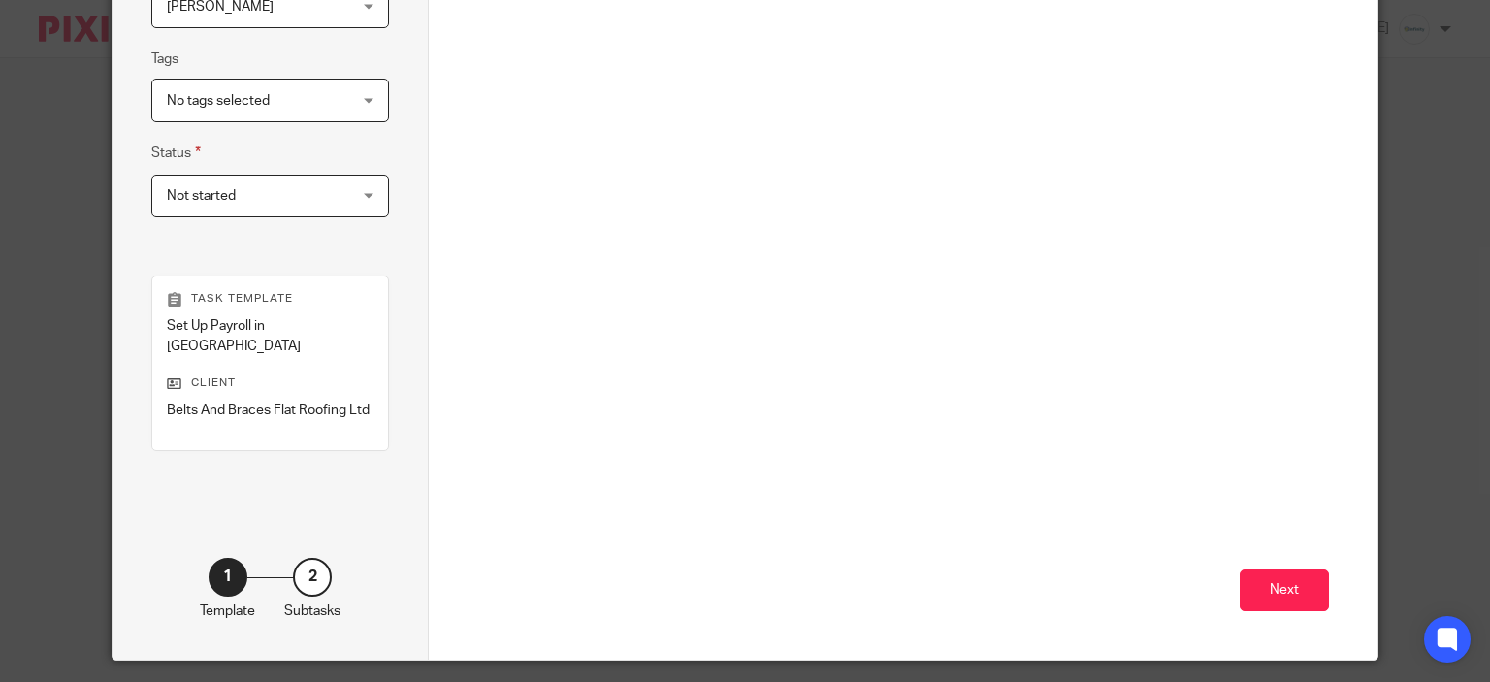
scroll to position [463, 0]
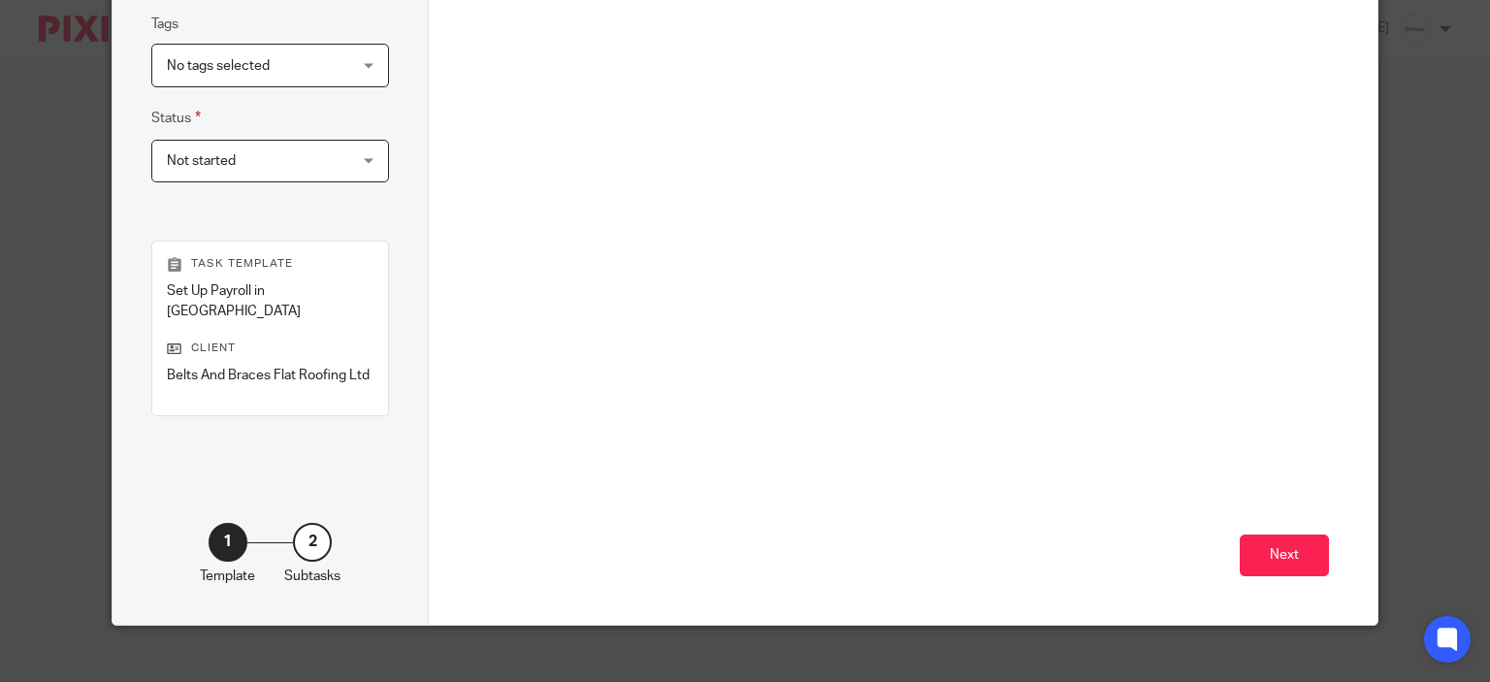
click at [279, 160] on span "Not started" at bounding box center [255, 161] width 177 height 41
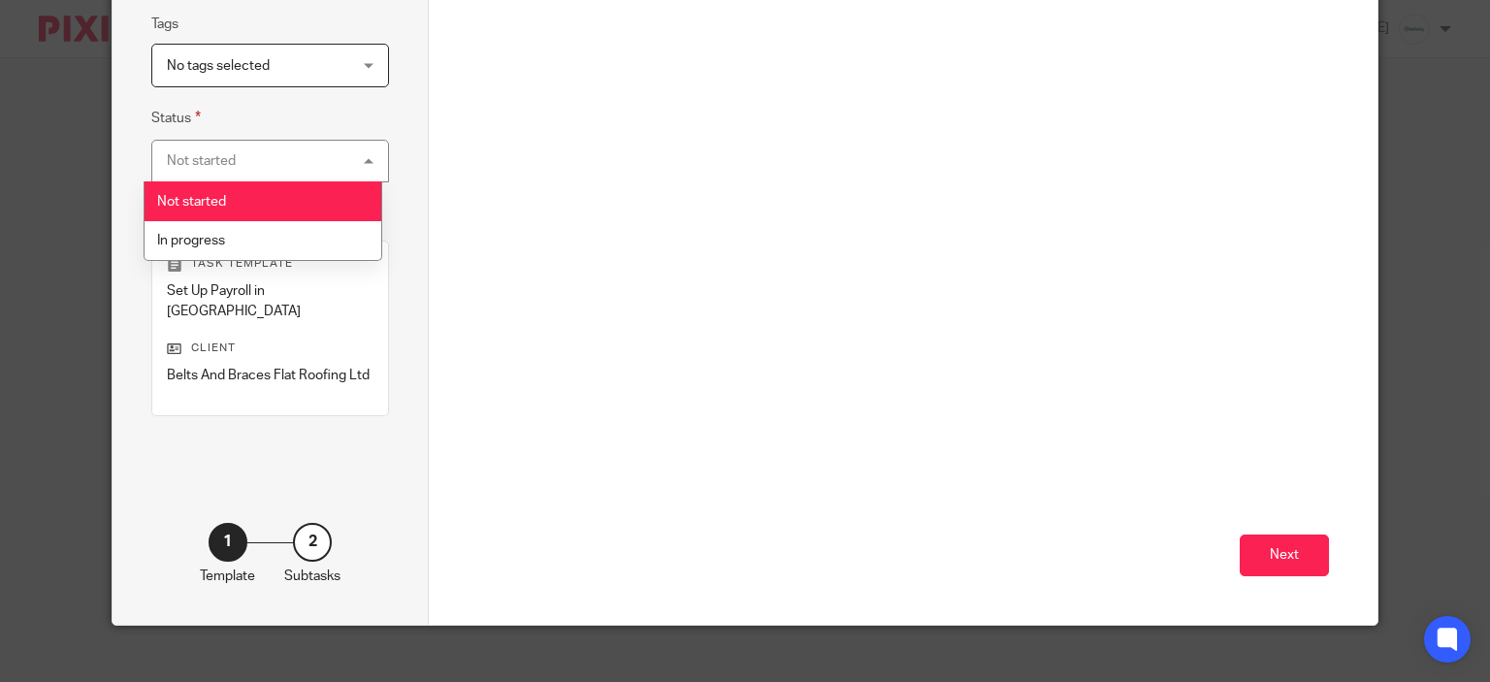
click at [279, 159] on div "Not started Not started" at bounding box center [270, 162] width 238 height 44
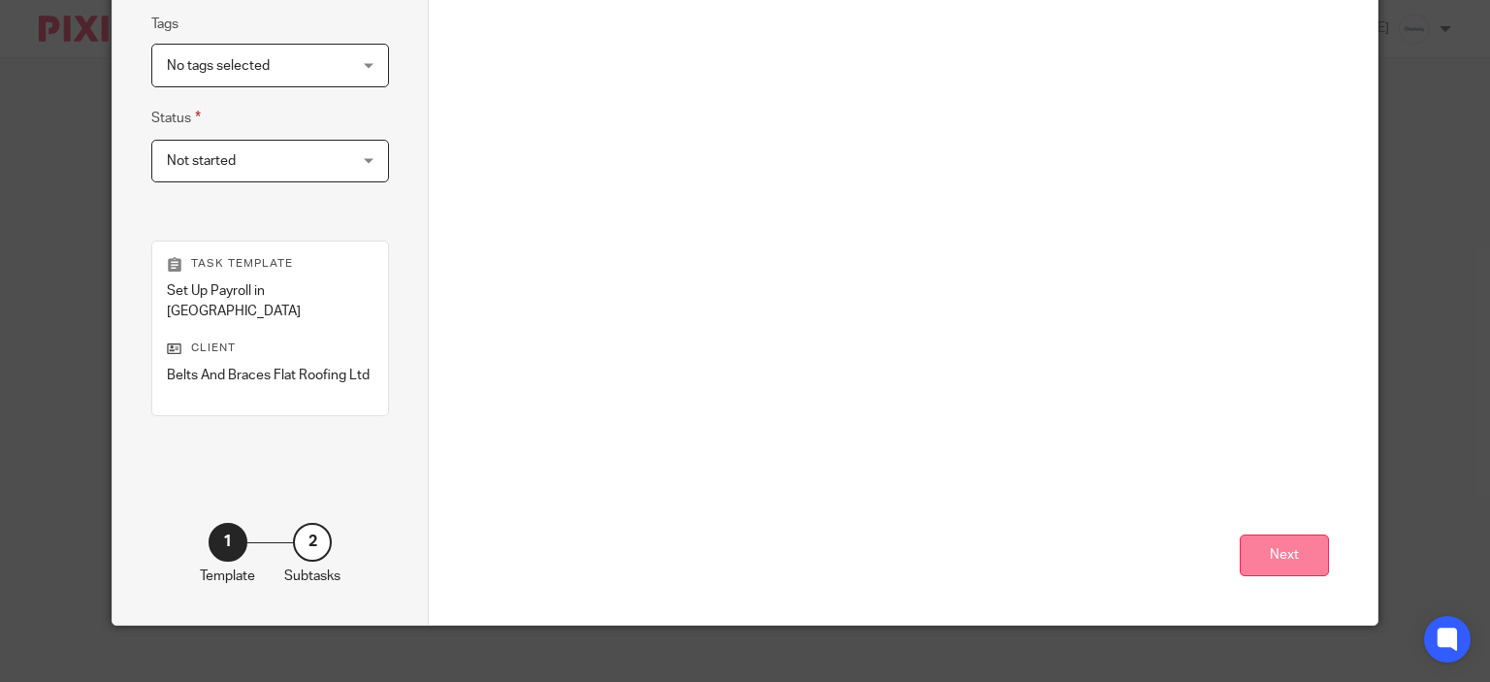
click at [1304, 534] on button "Next" at bounding box center [1283, 555] width 89 height 42
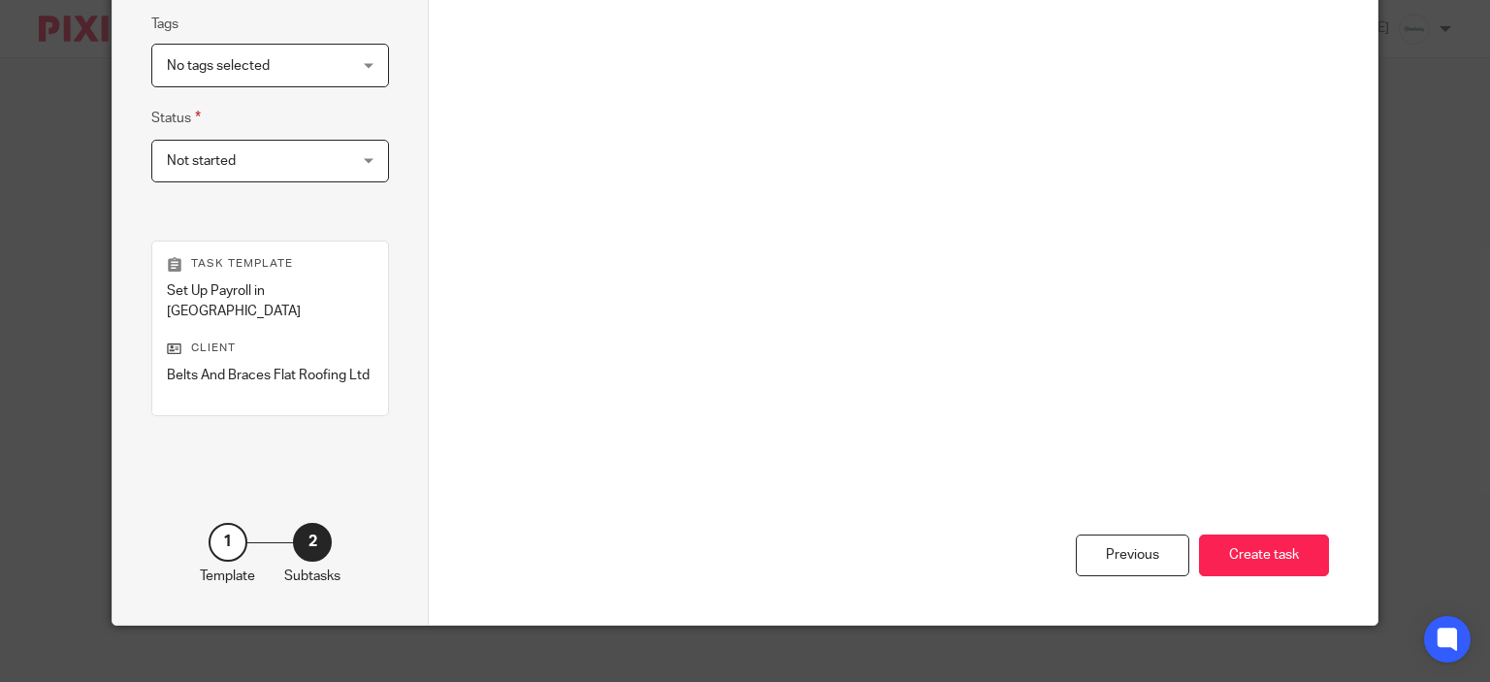
click at [1264, 563] on div "Previous Create task" at bounding box center [902, 432] width 851 height 385
click at [1258, 547] on button "Create task" at bounding box center [1264, 555] width 130 height 42
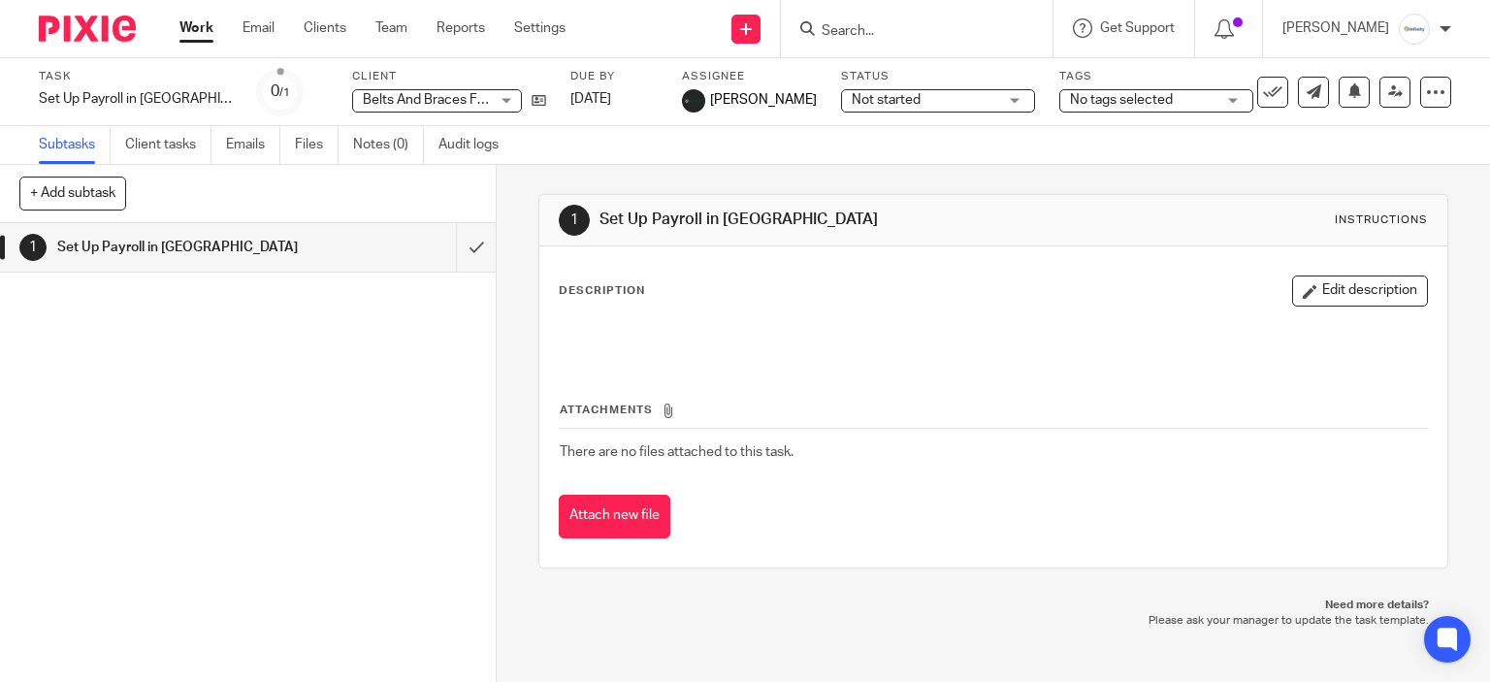
click at [186, 35] on link "Work" at bounding box center [196, 27] width 34 height 19
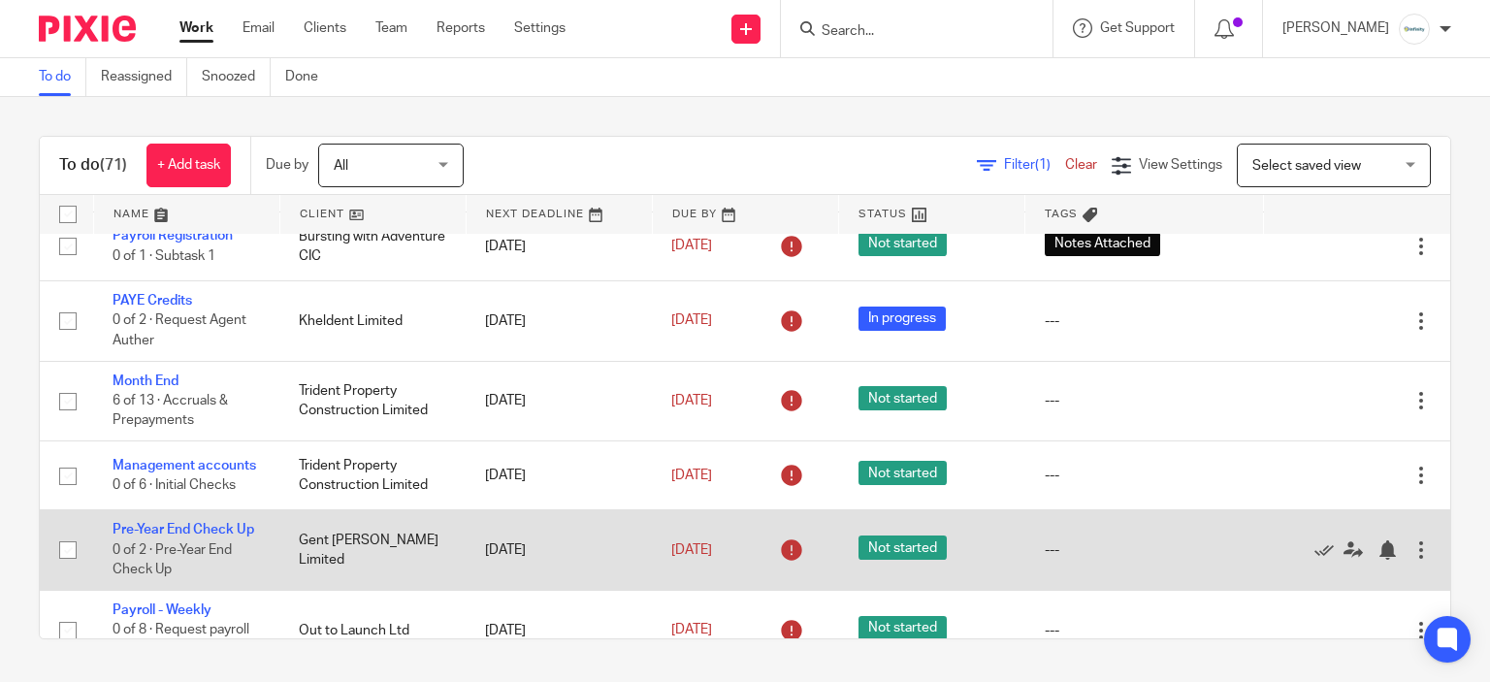
scroll to position [776, 0]
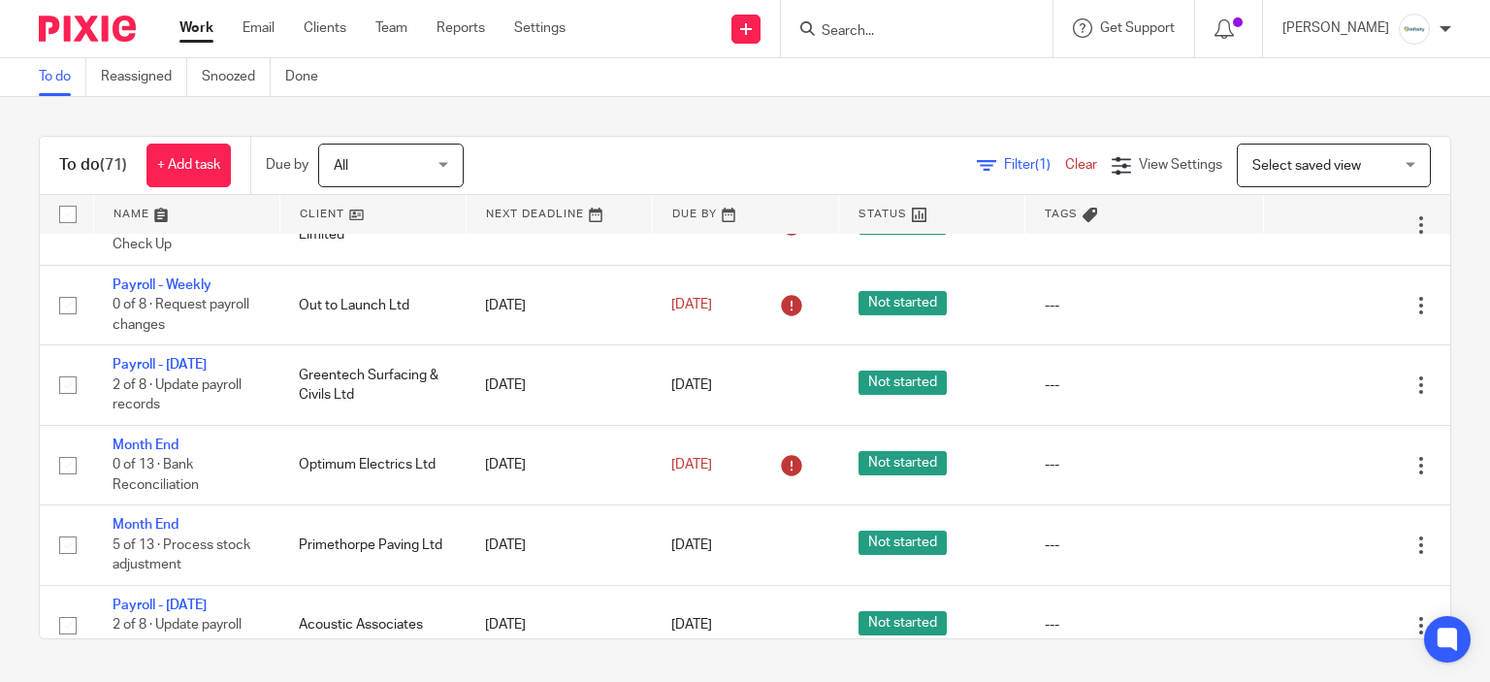
click at [951, 31] on input "Search" at bounding box center [906, 31] width 175 height 17
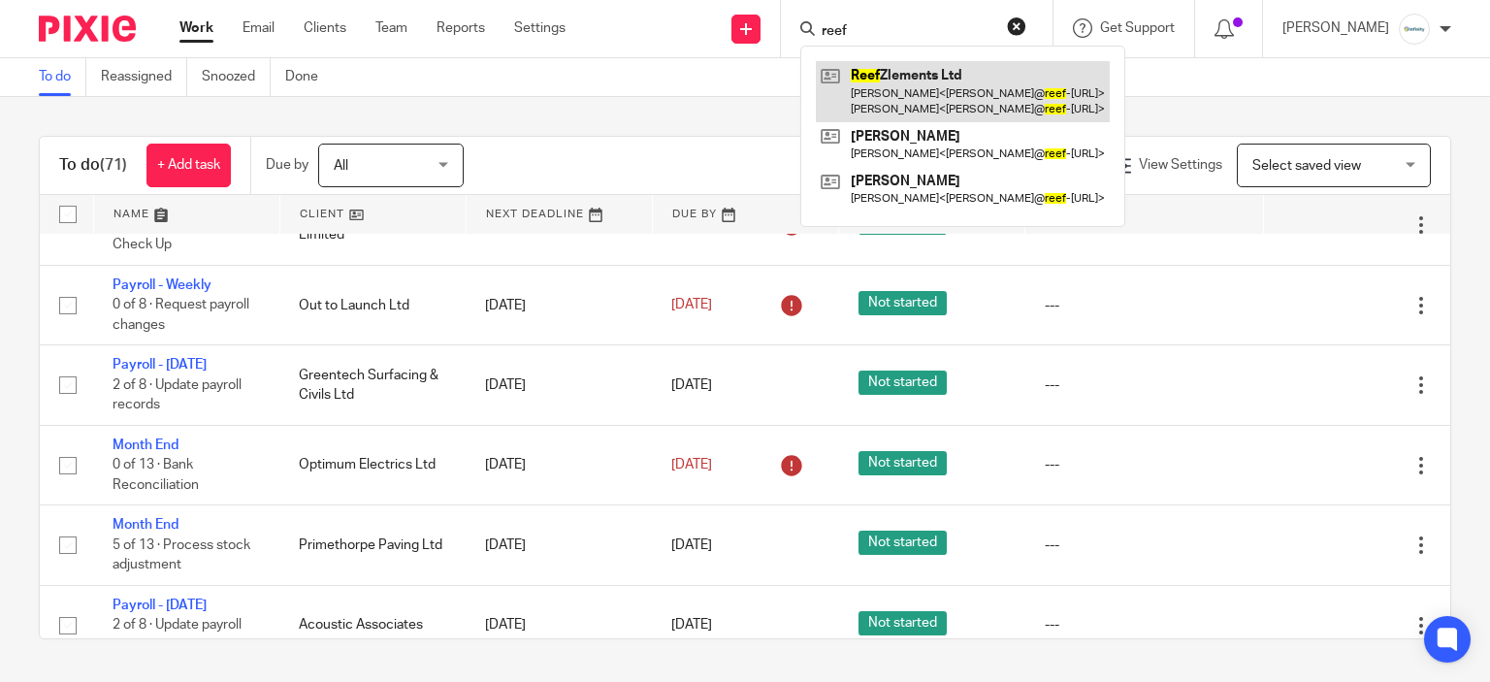
type input "reef"
click at [1006, 77] on link at bounding box center [963, 91] width 294 height 60
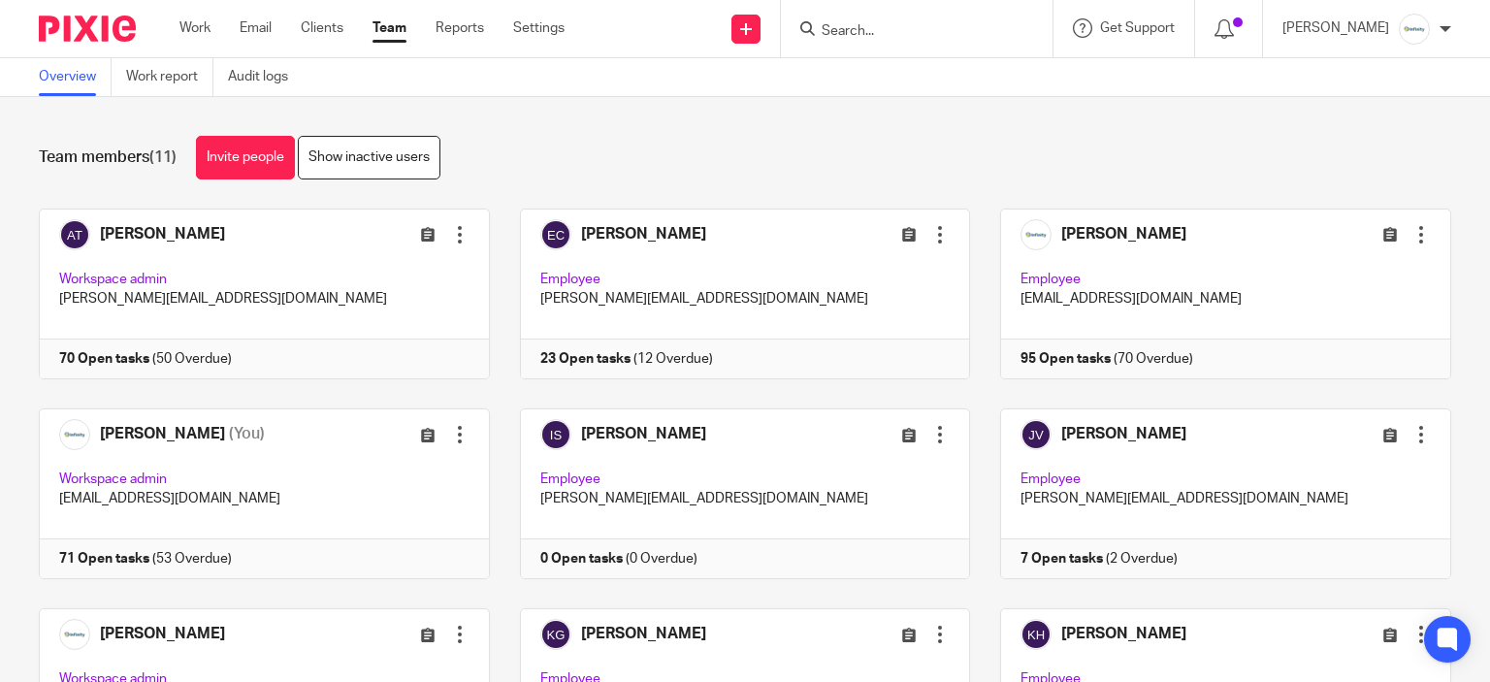
scroll to position [291, 0]
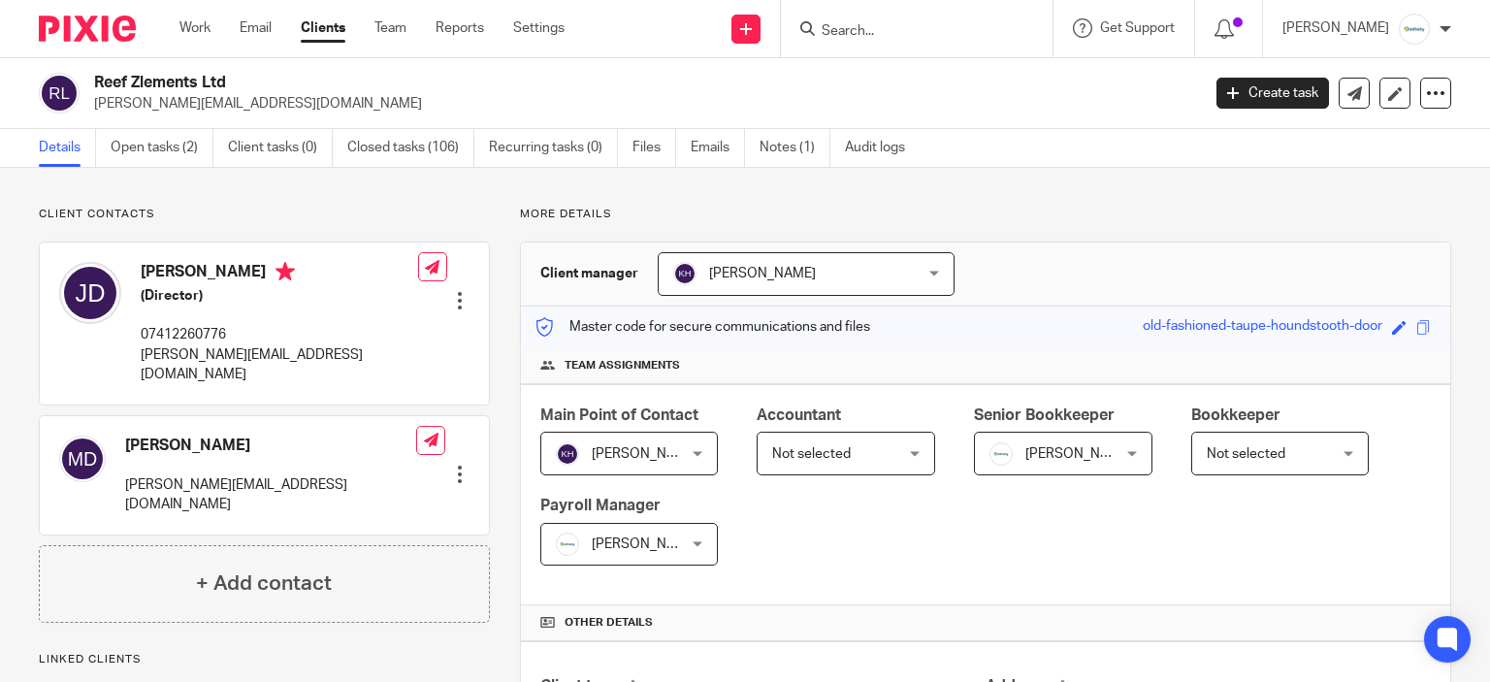
click at [702, 152] on link "Emails" at bounding box center [717, 148] width 54 height 38
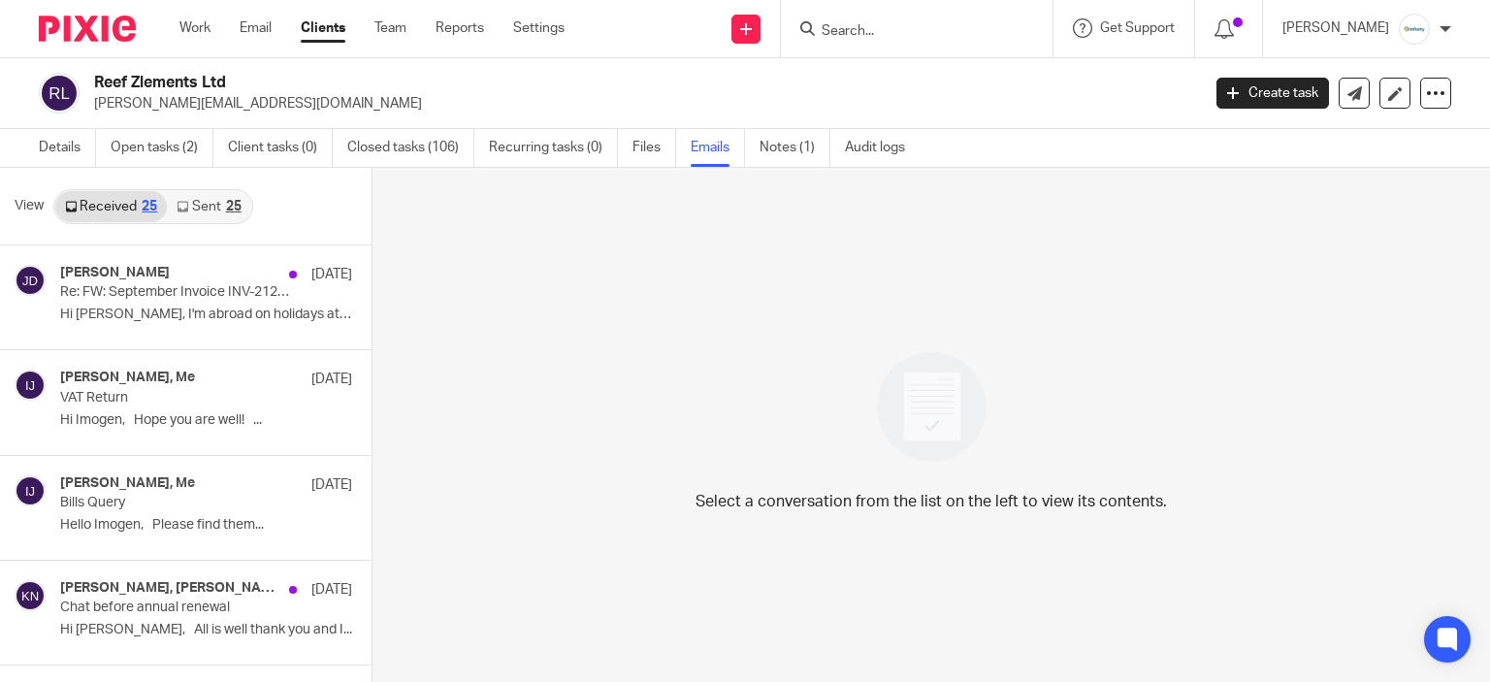
click at [193, 205] on link "Sent 25" at bounding box center [208, 206] width 83 height 31
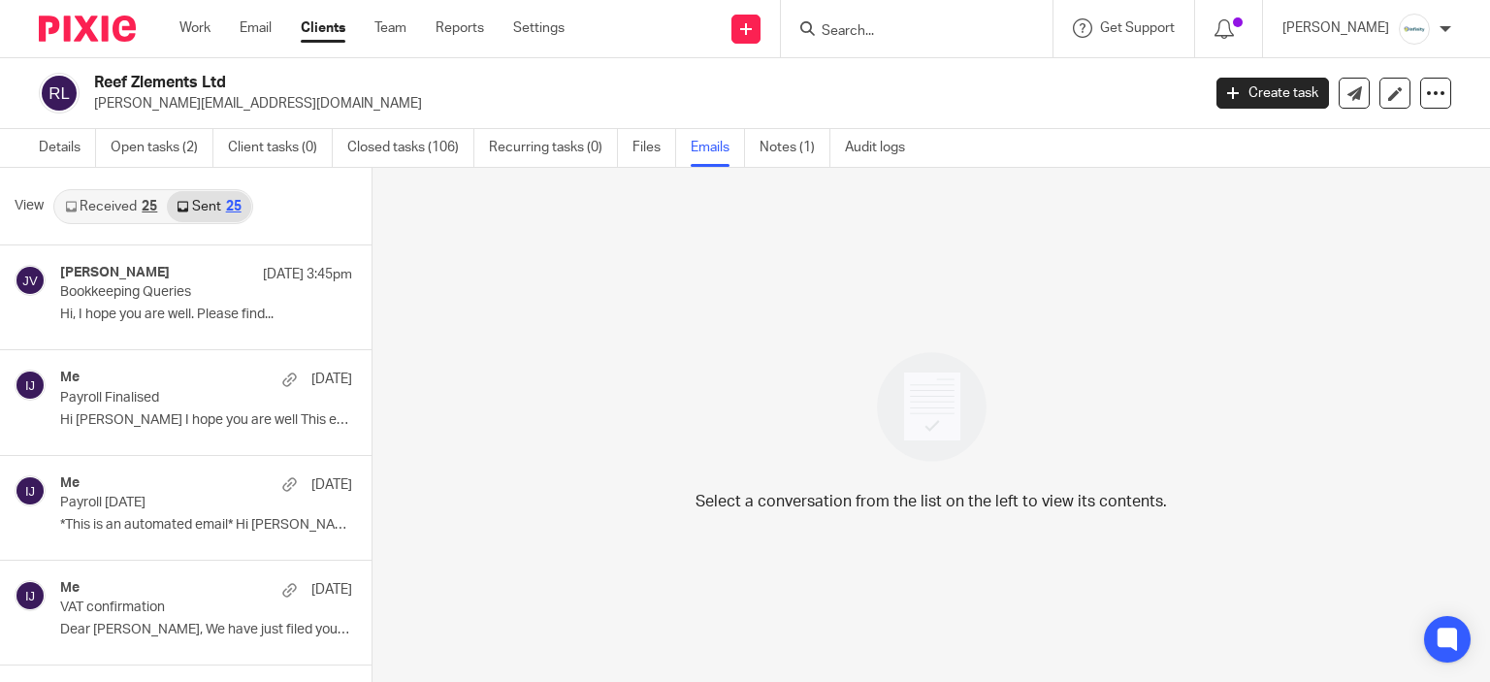
scroll to position [3, 0]
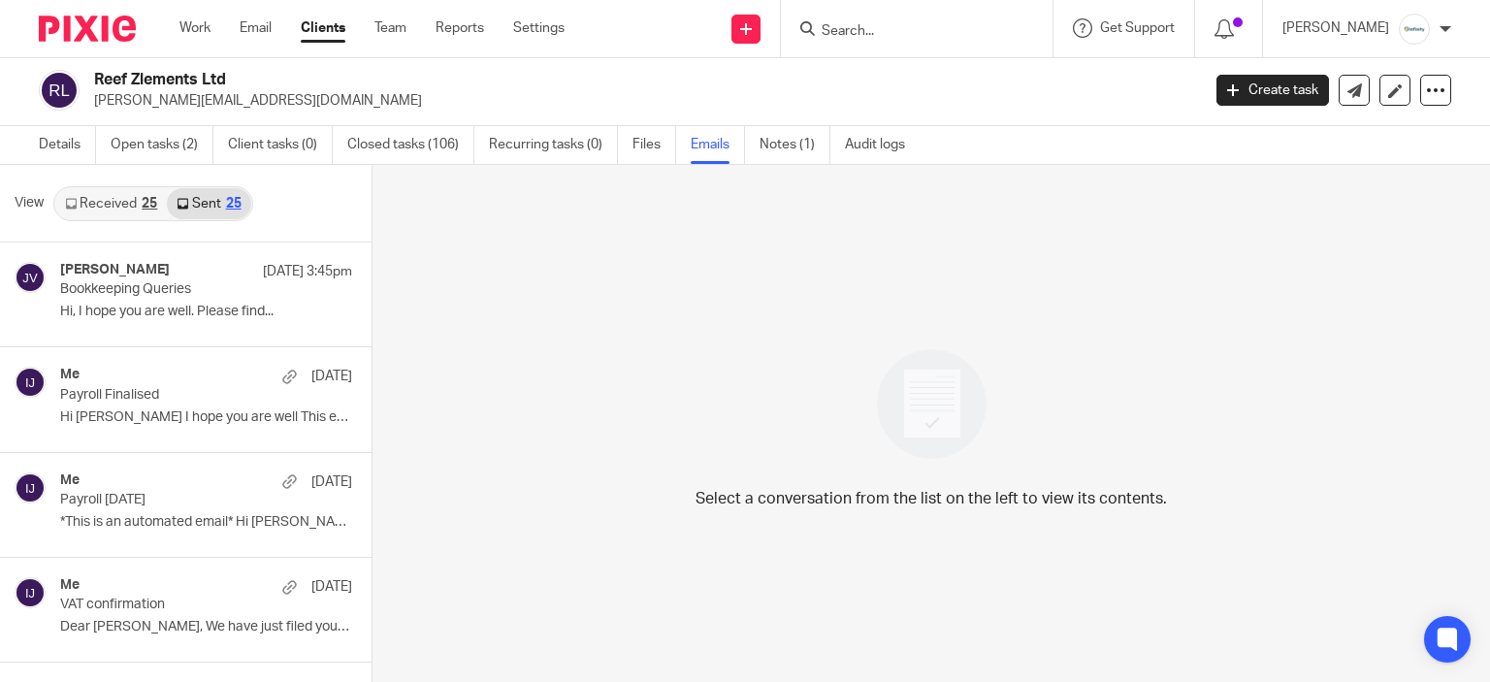
click at [85, 204] on link "Received 25" at bounding box center [111, 203] width 112 height 31
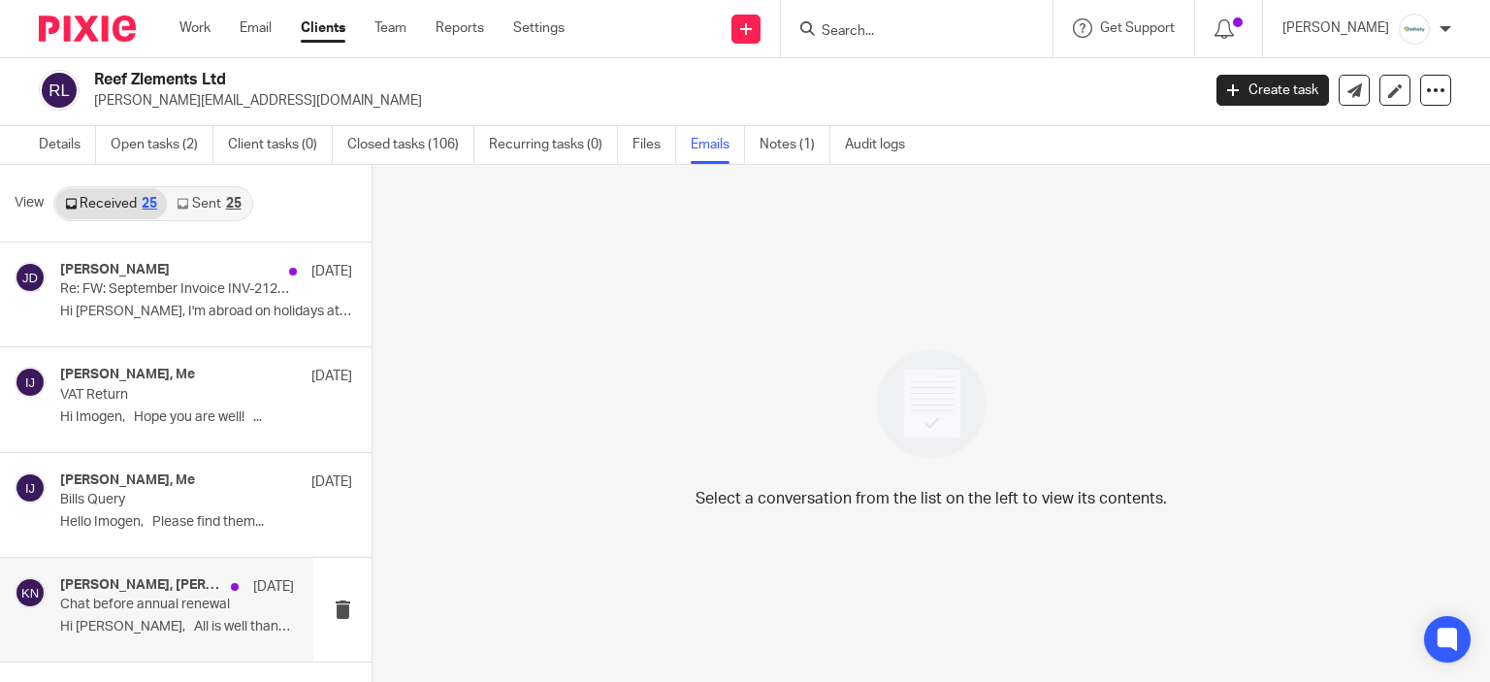
click at [177, 619] on p "Hi [PERSON_NAME], All is well thank you and I..." at bounding box center [177, 627] width 234 height 16
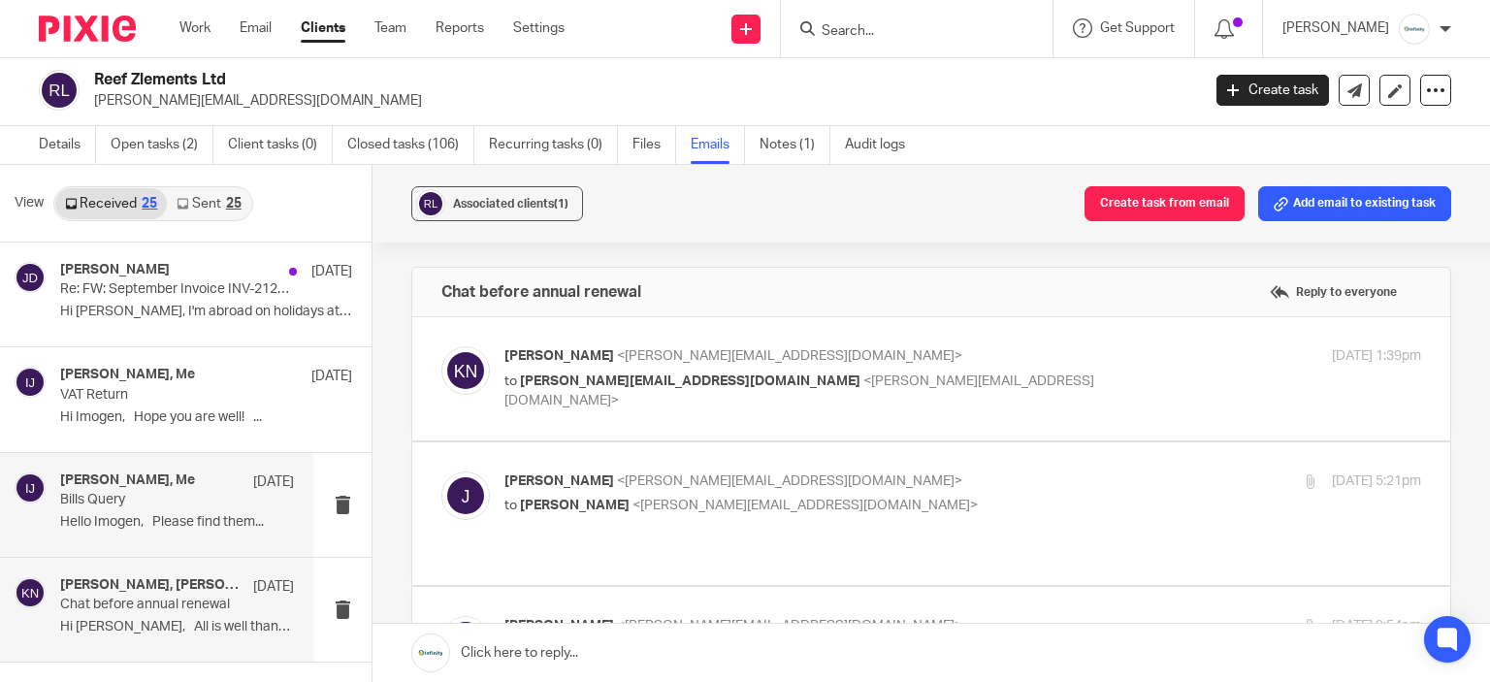
scroll to position [0, 0]
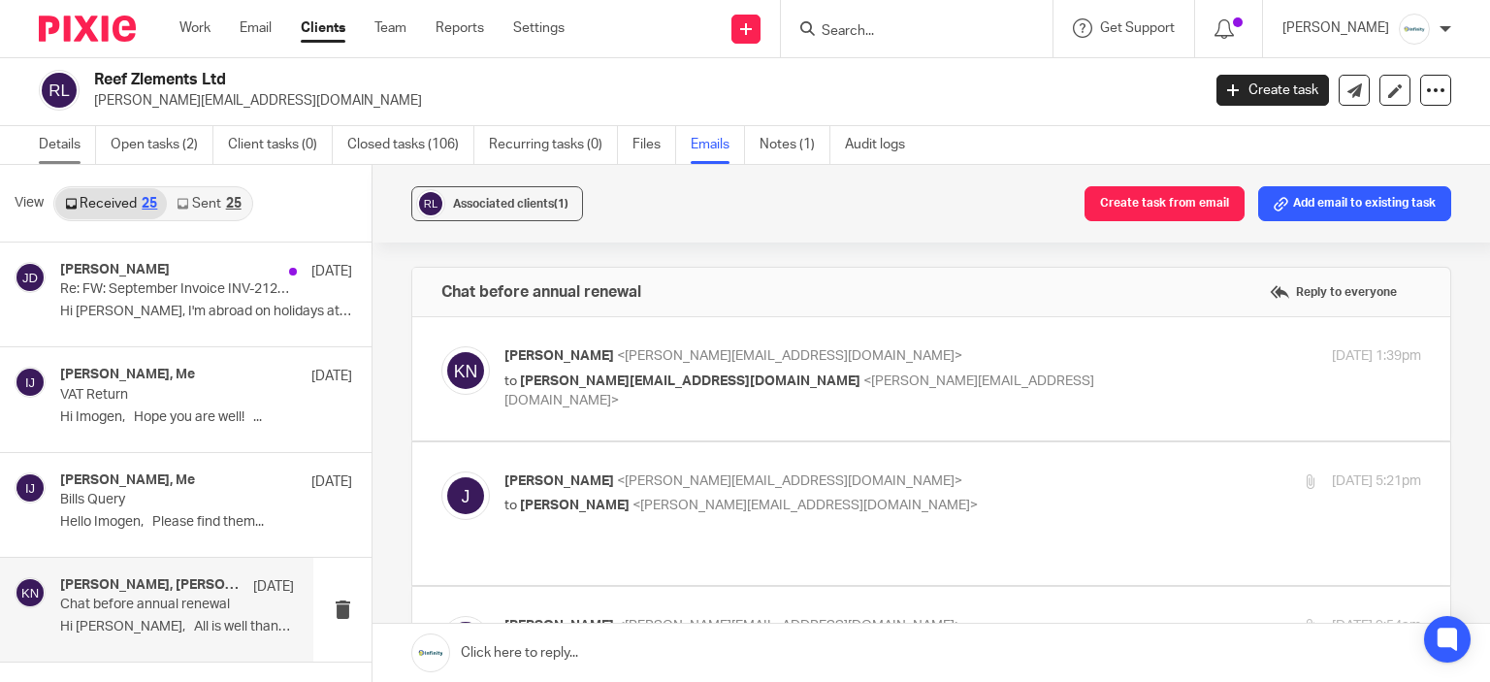
click at [62, 159] on link "Details" at bounding box center [67, 145] width 57 height 38
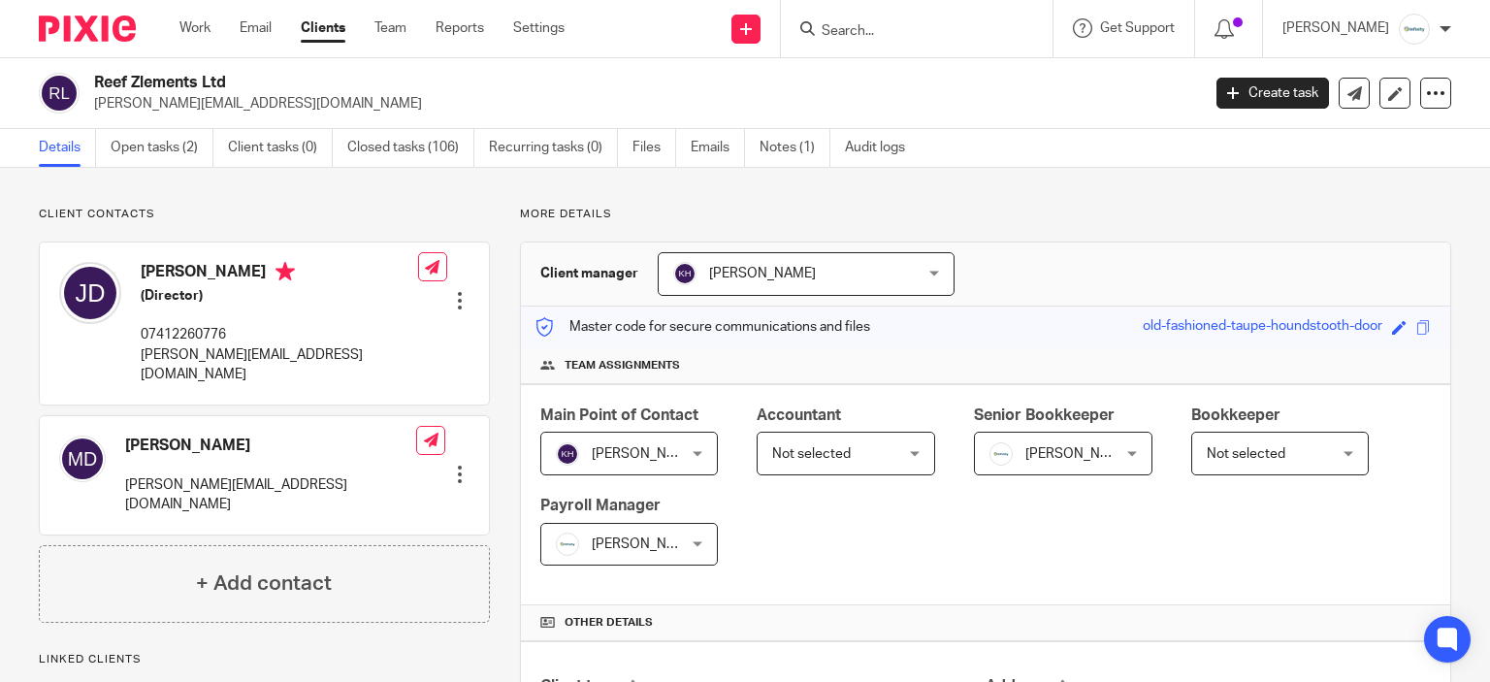
scroll to position [291, 0]
